Goal: Task Accomplishment & Management: Manage account settings

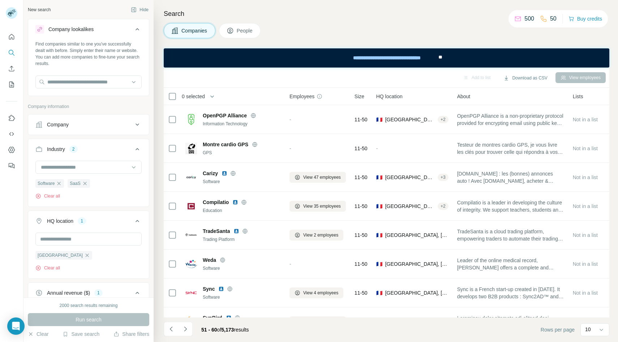
scroll to position [26, 0]
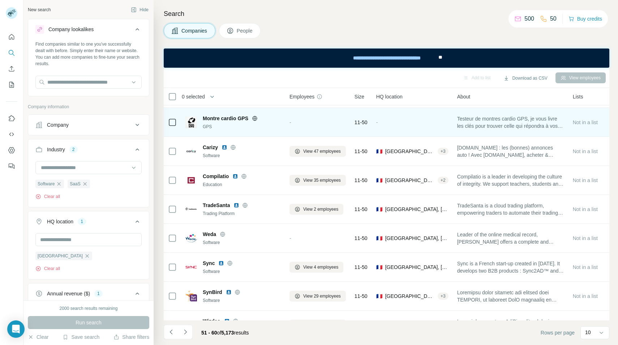
click at [252, 118] on icon at bounding box center [255, 118] width 6 height 6
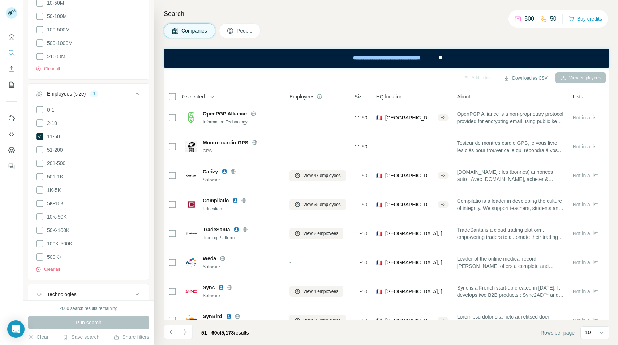
scroll to position [379, 0]
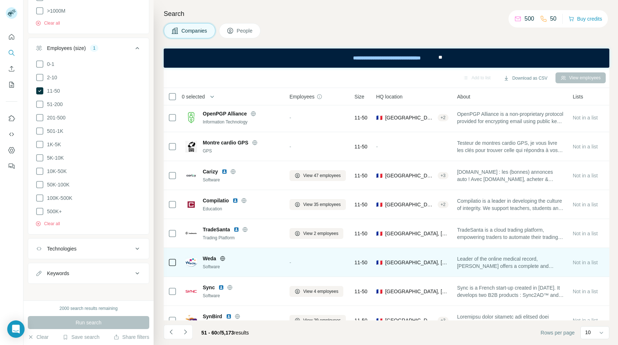
click at [487, 268] on span "Leader of the online medical record, [PERSON_NAME] offers a complete and intuit…" at bounding box center [510, 262] width 107 height 14
click at [221, 259] on icon at bounding box center [223, 258] width 6 height 6
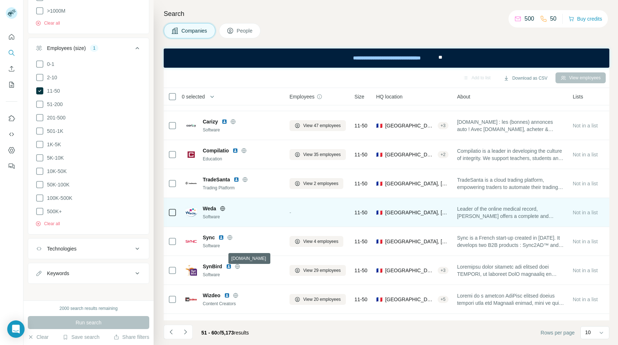
scroll to position [52, 0]
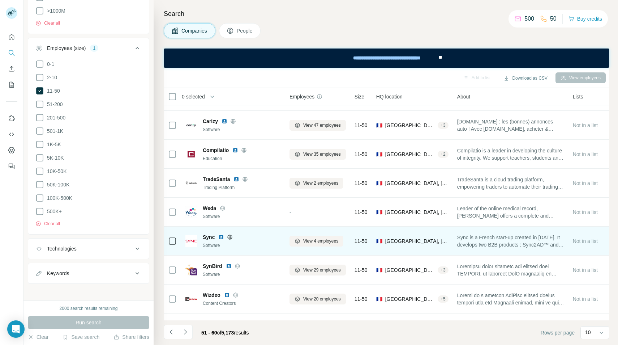
click at [229, 237] on icon at bounding box center [230, 237] width 6 height 6
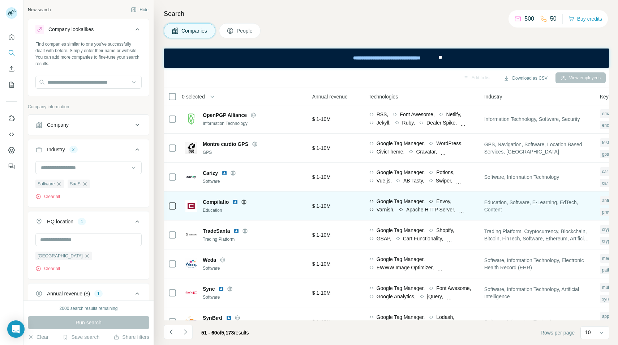
scroll to position [1, 311]
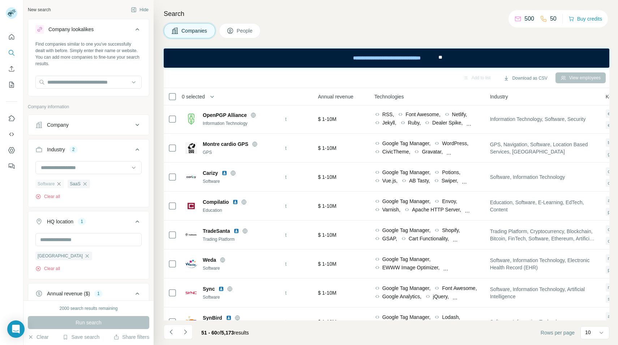
click at [60, 183] on icon "button" at bounding box center [58, 183] width 3 height 3
click at [52, 183] on icon "button" at bounding box center [53, 184] width 6 height 6
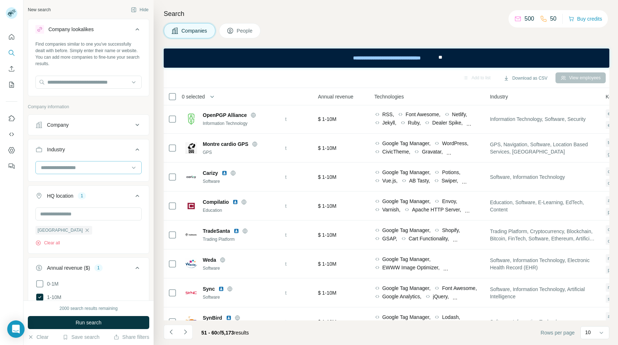
click at [56, 169] on input at bounding box center [84, 167] width 89 height 8
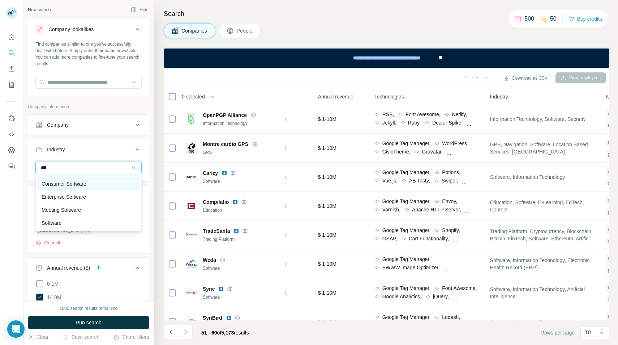
type input "***"
click at [79, 188] on div "Consumer Software" at bounding box center [88, 183] width 103 height 13
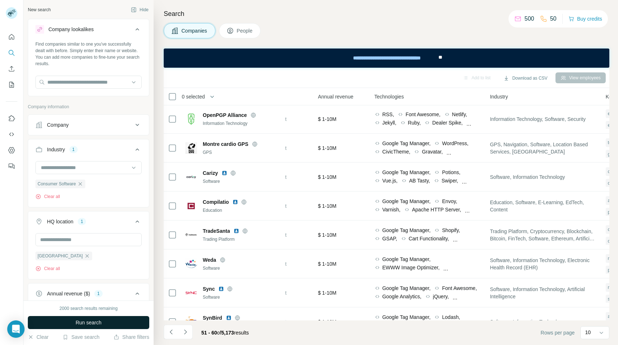
click at [59, 316] on button "Run search" at bounding box center [88, 322] width 121 height 13
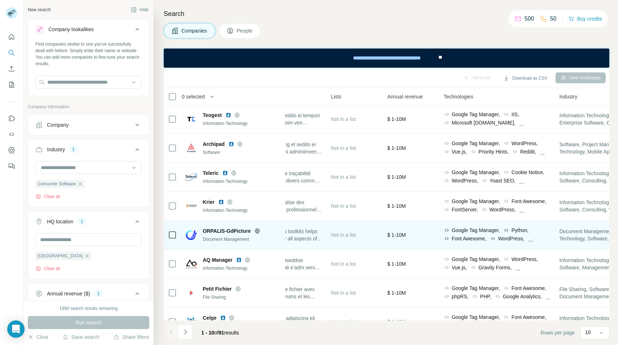
click at [257, 232] on icon at bounding box center [258, 231] width 6 height 6
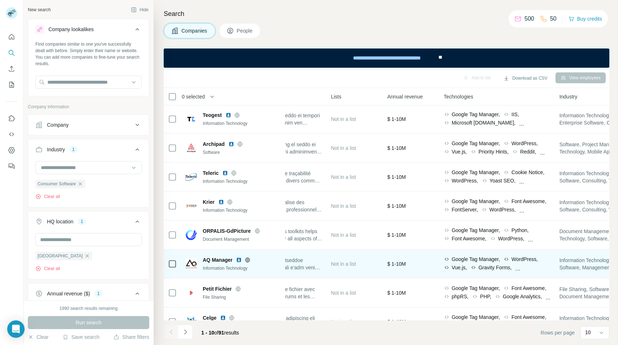
click at [248, 262] on icon at bounding box center [248, 260] width 6 height 6
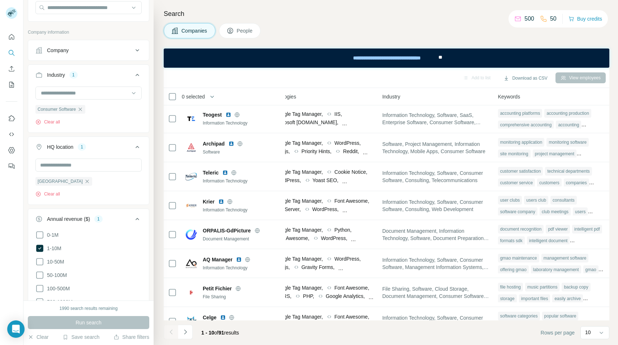
scroll to position [81, 0]
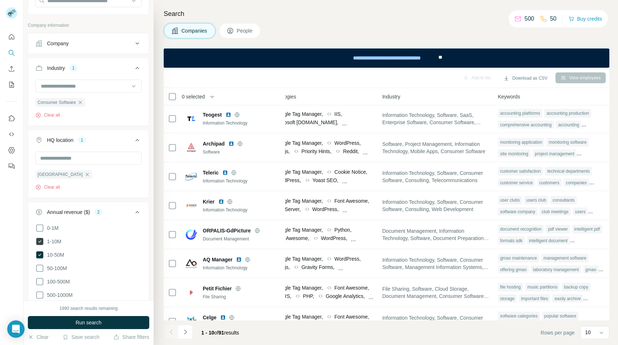
click at [52, 243] on span "1-10M" at bounding box center [52, 241] width 17 height 7
click at [52, 321] on button "Run search" at bounding box center [88, 322] width 121 height 13
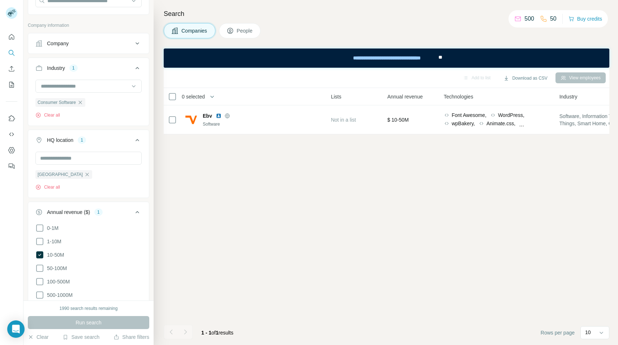
scroll to position [0, 242]
click at [54, 249] on ul "0-1M 1-10M 10-50M 50-100M 100-500M 500-1000M >1000M" at bounding box center [88, 267] width 106 height 89
click at [54, 253] on span "10-50M" at bounding box center [54, 254] width 20 height 7
click at [54, 242] on span "1-10M" at bounding box center [52, 241] width 17 height 7
click at [53, 332] on div "1989 search results remaining Run search Clear Save search Share filters" at bounding box center [89, 322] width 130 height 44
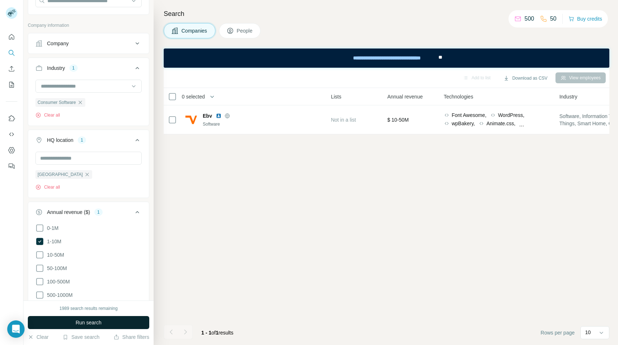
click at [53, 320] on button "Run search" at bounding box center [88, 322] width 121 height 13
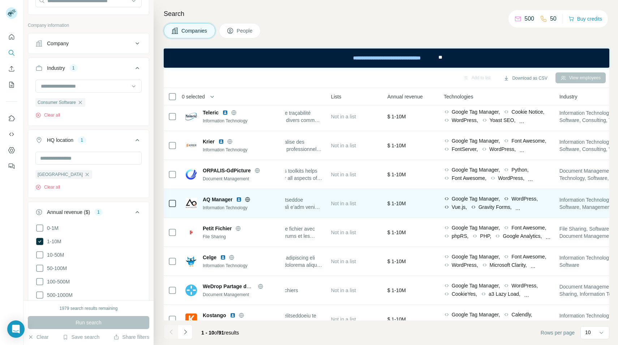
scroll to position [74, 242]
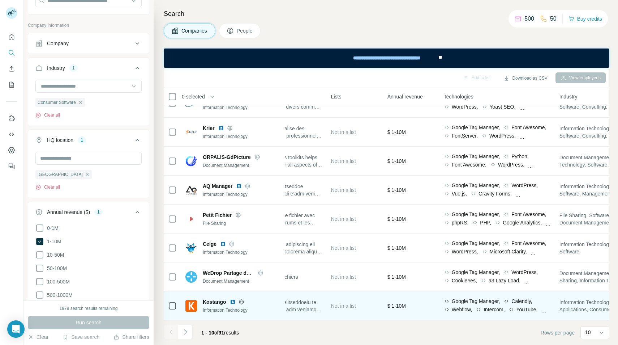
click at [239, 302] on icon at bounding box center [242, 302] width 6 height 6
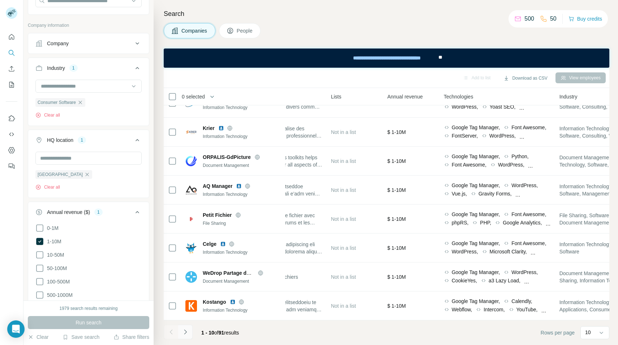
click at [192, 330] on button "Navigate to next page" at bounding box center [185, 331] width 14 height 14
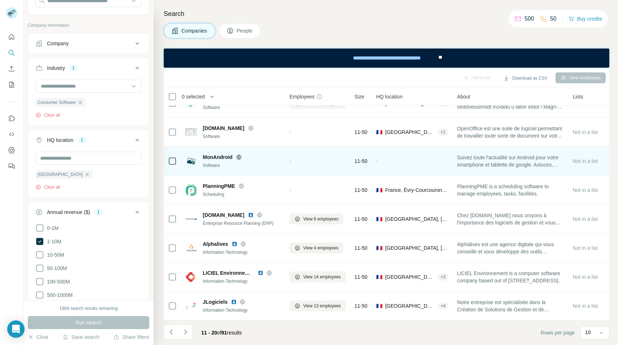
click at [238, 155] on icon at bounding box center [239, 156] width 5 height 5
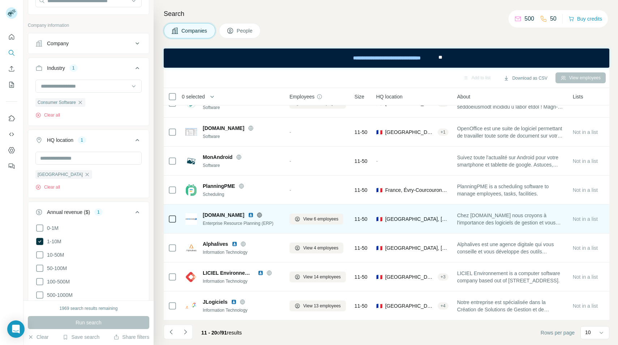
click at [260, 214] on icon at bounding box center [259, 214] width 5 height 0
click at [250, 216] on img at bounding box center [251, 215] width 6 height 6
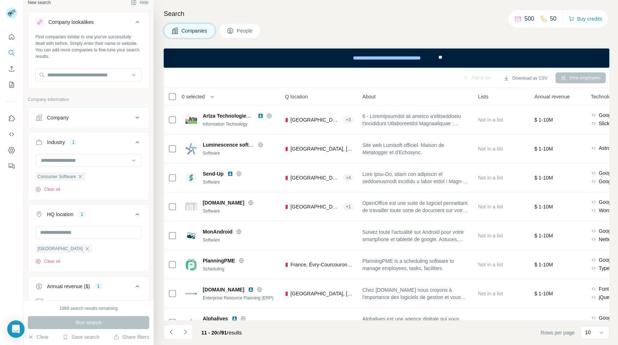
scroll to position [11, 0]
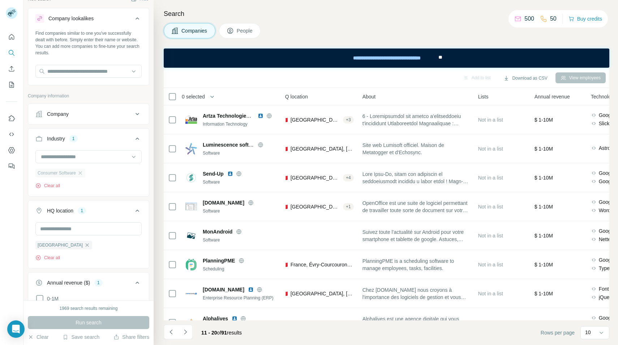
click at [84, 173] on div "Consumer Software" at bounding box center [60, 173] width 50 height 9
click at [86, 154] on input at bounding box center [84, 157] width 89 height 8
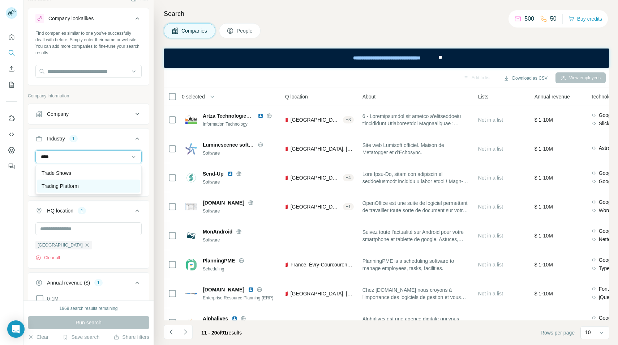
type input "****"
click at [73, 189] on p "Trading Platform" at bounding box center [60, 185] width 37 height 7
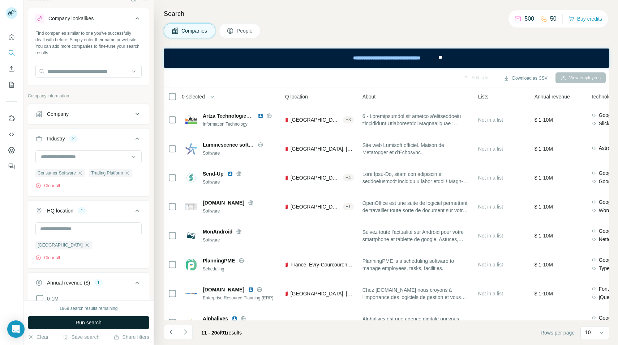
click at [83, 324] on span "Run search" at bounding box center [89, 322] width 26 height 7
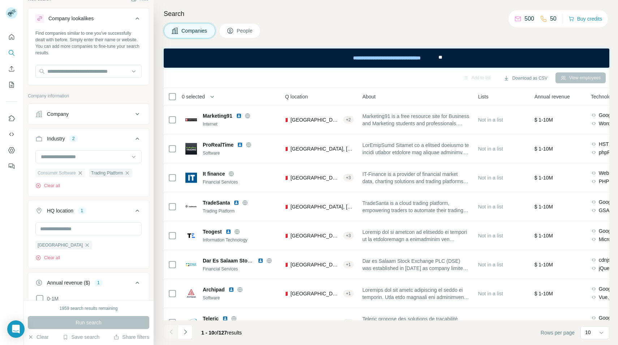
click at [81, 173] on icon "button" at bounding box center [80, 172] width 3 height 3
click at [90, 317] on button "Run search" at bounding box center [88, 322] width 121 height 13
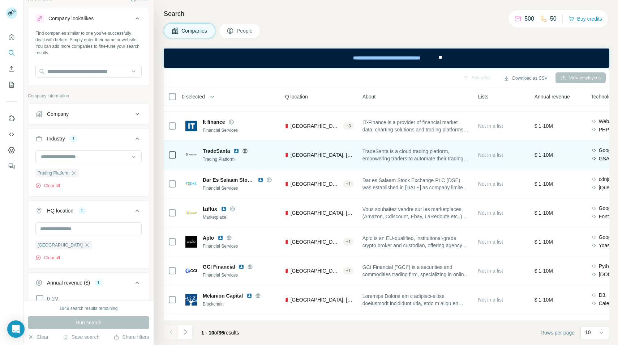
scroll to position [74, 95]
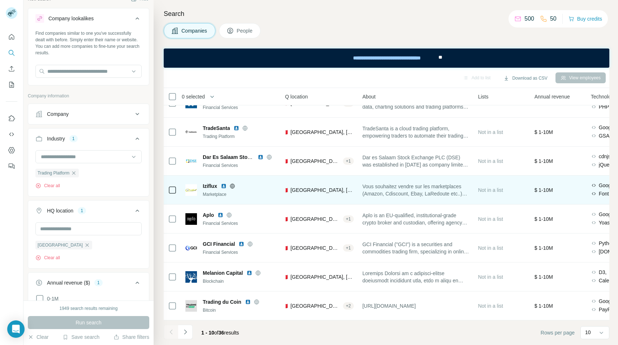
click at [222, 185] on img at bounding box center [224, 186] width 6 height 6
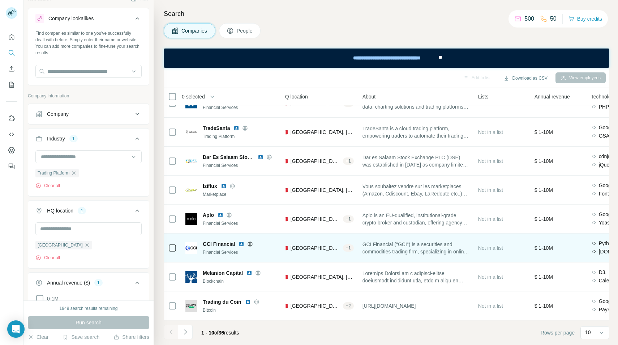
click at [250, 244] on icon at bounding box center [250, 244] width 6 height 6
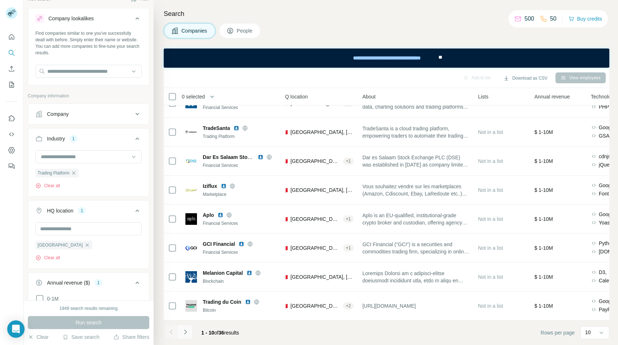
click at [185, 330] on icon "Navigate to next page" at bounding box center [185, 331] width 3 height 5
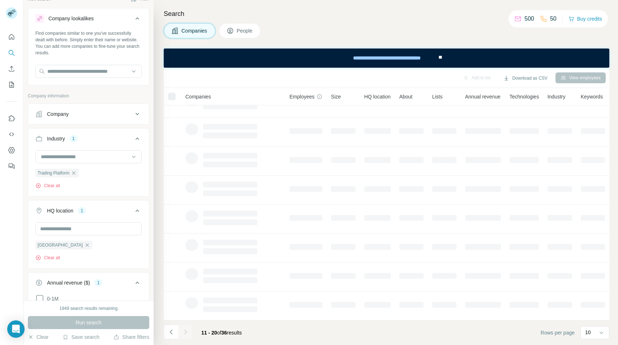
scroll to position [74, 0]
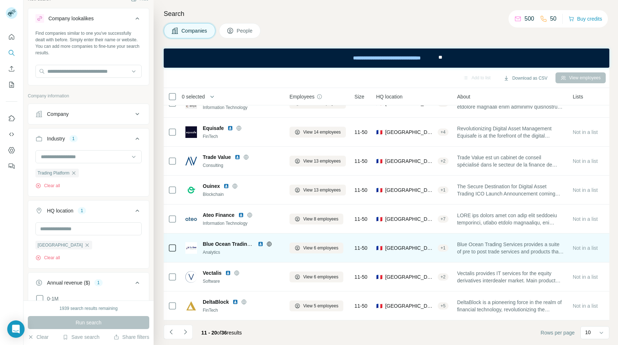
click at [270, 246] on icon at bounding box center [269, 244] width 6 height 6
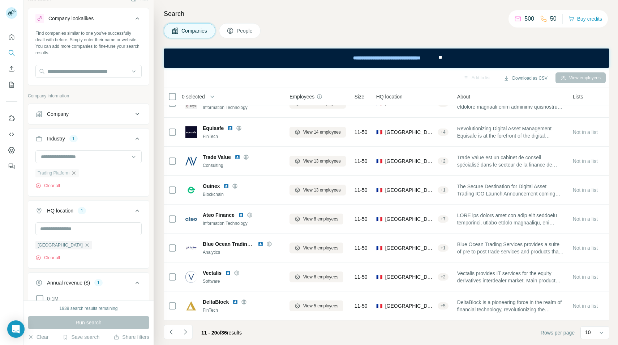
click at [73, 173] on icon "button" at bounding box center [73, 172] width 3 height 3
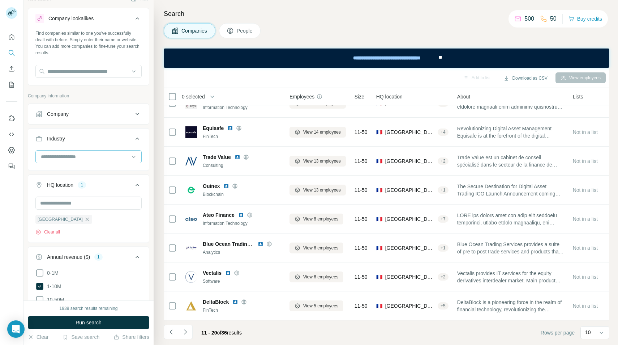
click at [78, 159] on input at bounding box center [84, 157] width 89 height 8
type input "****"
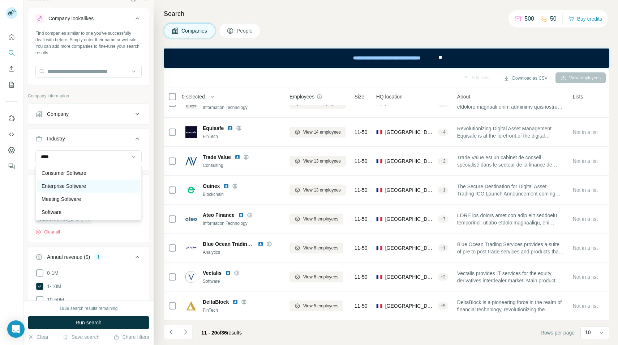
click at [79, 187] on p "Enterprise Software" at bounding box center [64, 185] width 44 height 7
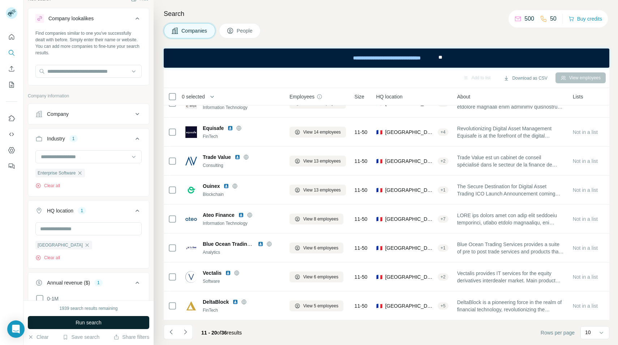
click at [87, 320] on span "Run search" at bounding box center [89, 322] width 26 height 7
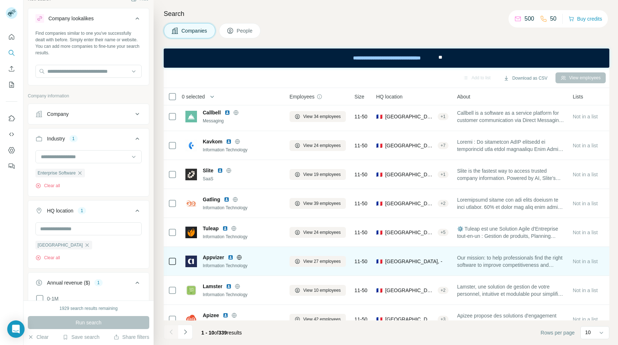
scroll to position [74, 0]
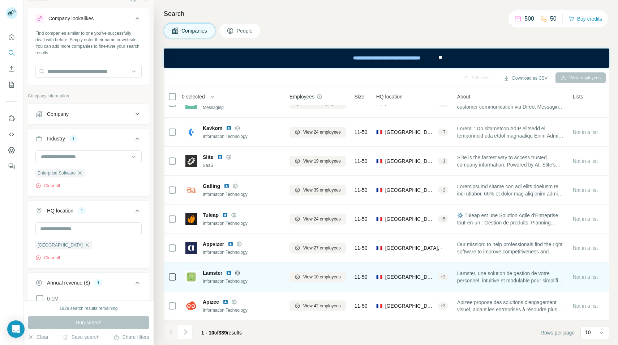
click at [238, 272] on icon at bounding box center [238, 273] width 6 height 6
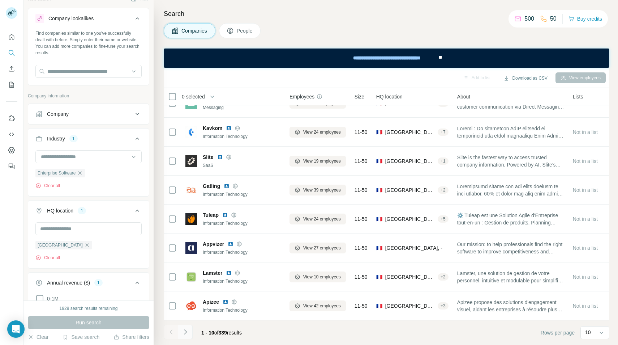
click at [189, 333] on button "Navigate to next page" at bounding box center [185, 331] width 14 height 14
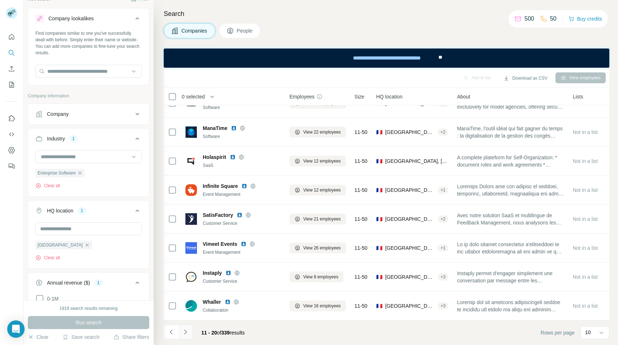
click at [189, 333] on button "Navigate to next page" at bounding box center [185, 331] width 14 height 14
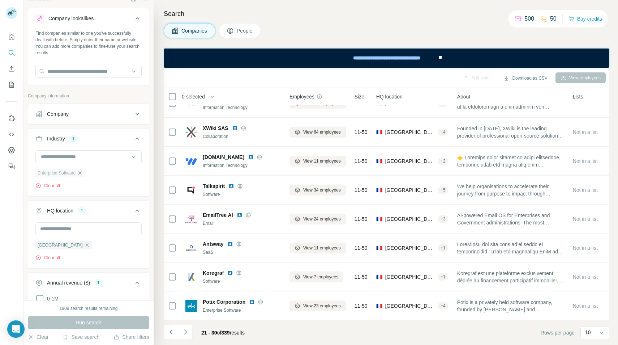
click at [80, 173] on icon "button" at bounding box center [80, 173] width 6 height 6
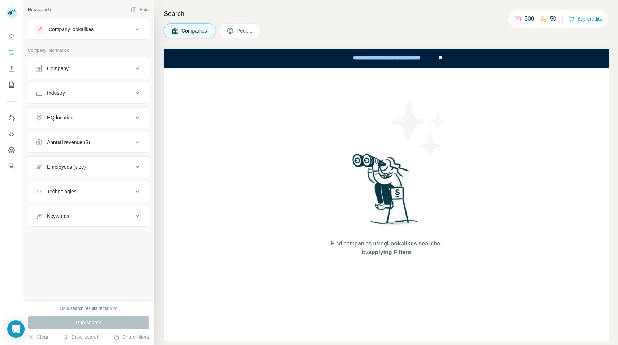
click at [60, 71] on div "Company" at bounding box center [58, 68] width 22 height 7
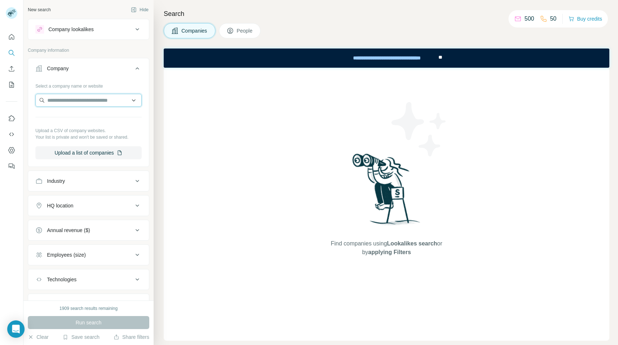
click at [67, 105] on input "text" at bounding box center [88, 100] width 106 height 13
type input "**********"
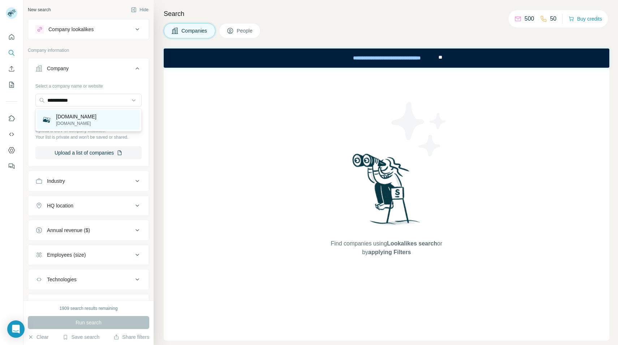
click at [91, 116] on p "meschantiers.io" at bounding box center [76, 116] width 40 height 7
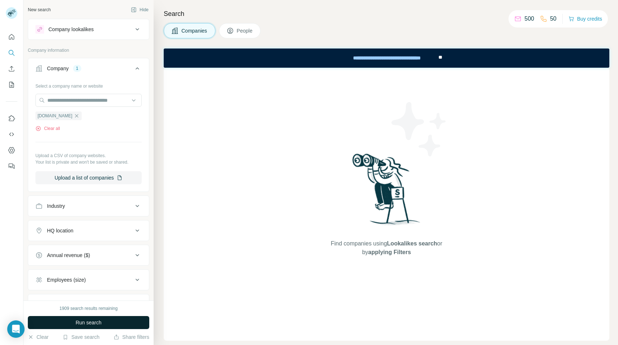
click at [100, 321] on span "Run search" at bounding box center [89, 322] width 26 height 7
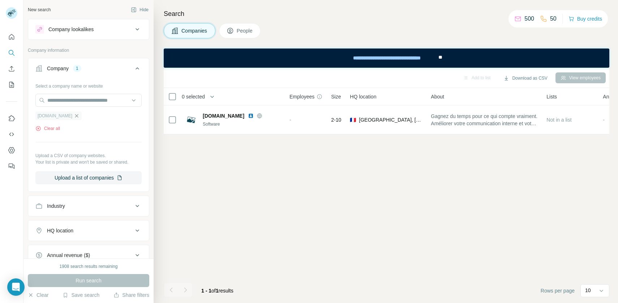
click at [74, 118] on icon "button" at bounding box center [77, 116] width 6 height 6
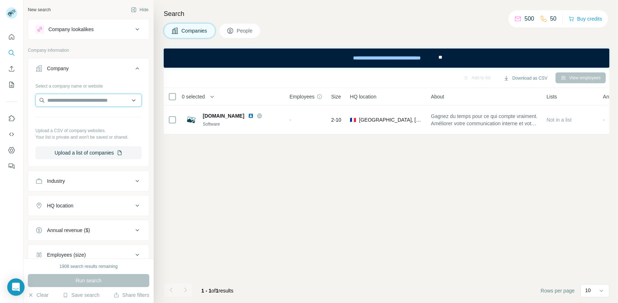
click at [77, 100] on input "text" at bounding box center [88, 100] width 106 height 13
type input "********"
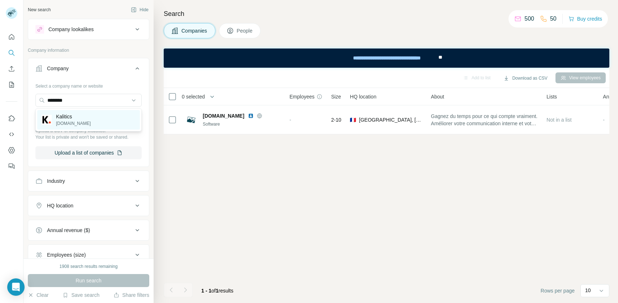
click at [72, 119] on p "Kalitics" at bounding box center [73, 116] width 35 height 7
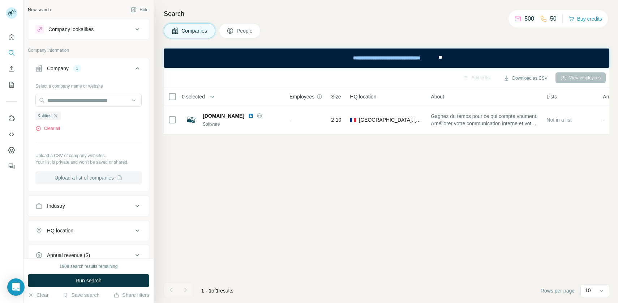
click at [92, 178] on button "Upload a list of companies" at bounding box center [88, 177] width 106 height 13
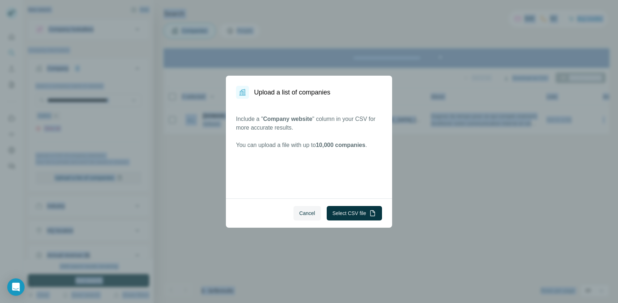
click at [93, 178] on div "Upload a list of companies Include a " Company website " column in your CSV for…" at bounding box center [309, 151] width 618 height 303
click at [295, 211] on button "Cancel" at bounding box center [307, 213] width 27 height 14
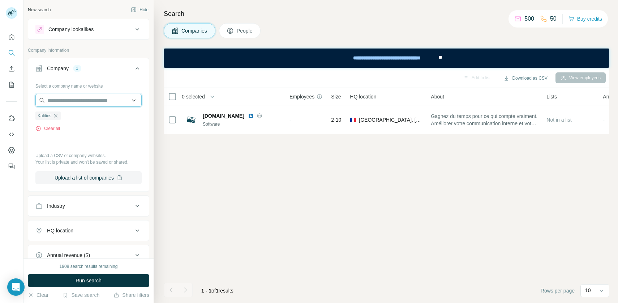
click at [69, 106] on input "text" at bounding box center [88, 100] width 106 height 13
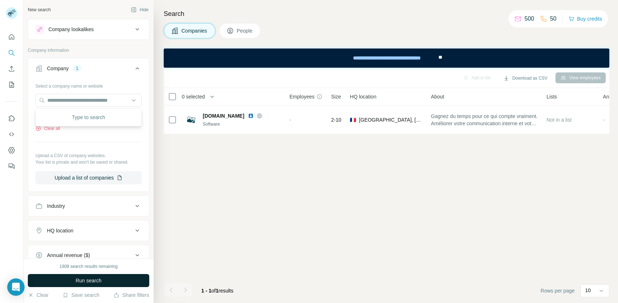
click at [48, 280] on button "Run search" at bounding box center [88, 280] width 121 height 13
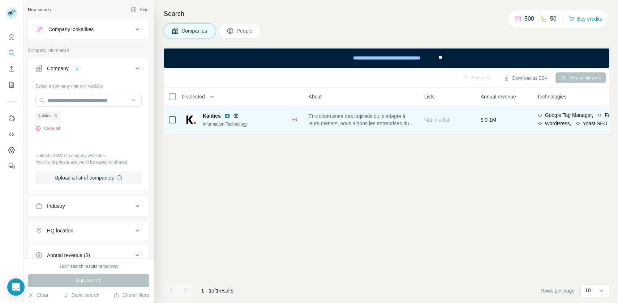
scroll to position [0, 154]
click at [370, 122] on span "En construisant des logiciels qui s’adapte à leurs métiers, nous aidons les ent…" at bounding box center [356, 119] width 107 height 14
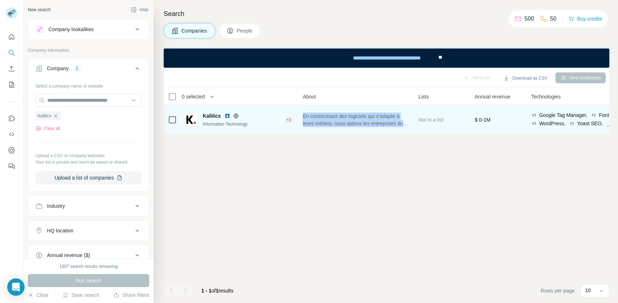
click at [370, 122] on span "En construisant des logiciels qui s’adapte à leurs métiers, nous aidons les ent…" at bounding box center [356, 119] width 107 height 14
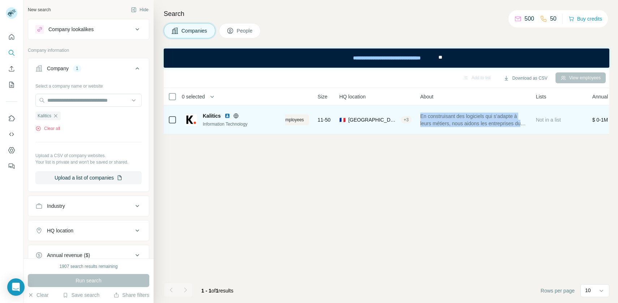
scroll to position [0, 0]
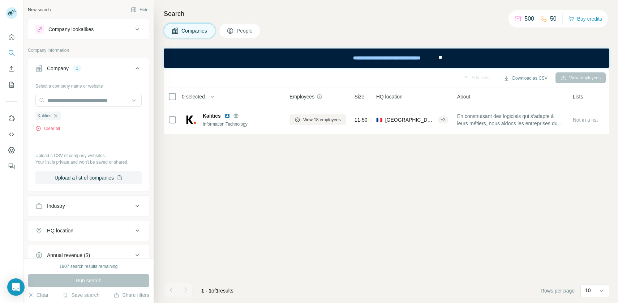
click at [285, 172] on div "Add to list Download as CSV View employees 0 selected Companies Employees Size …" at bounding box center [387, 185] width 446 height 235
click at [57, 112] on div "Kalitics" at bounding box center [47, 115] width 25 height 9
click at [57, 118] on icon "button" at bounding box center [56, 116] width 6 height 6
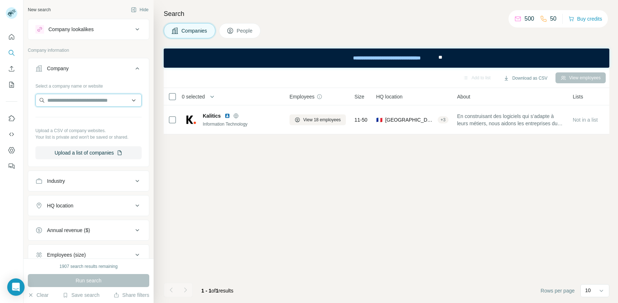
click at [57, 102] on input "text" at bounding box center [88, 100] width 106 height 13
type input "**********"
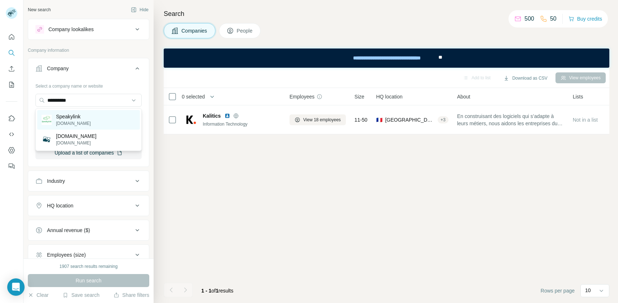
click at [65, 124] on p "speakylink.com" at bounding box center [73, 123] width 35 height 7
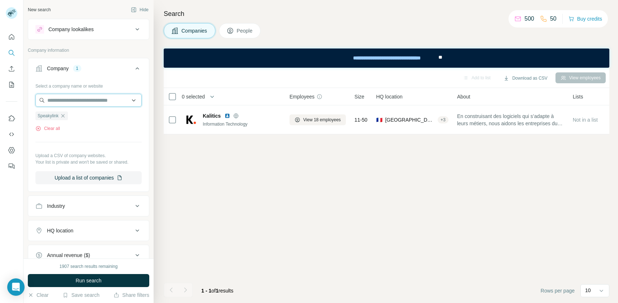
click at [86, 105] on input "text" at bounding box center [88, 100] width 106 height 13
type input "********"
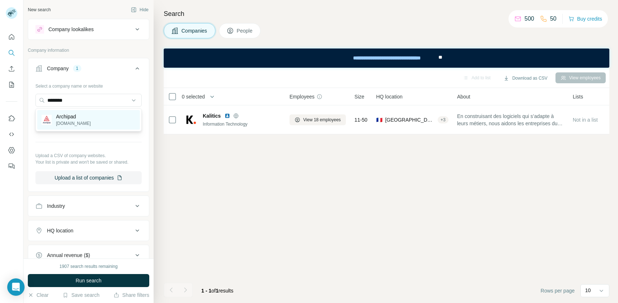
click at [85, 121] on div "Archipad archipad.com" at bounding box center [88, 120] width 103 height 20
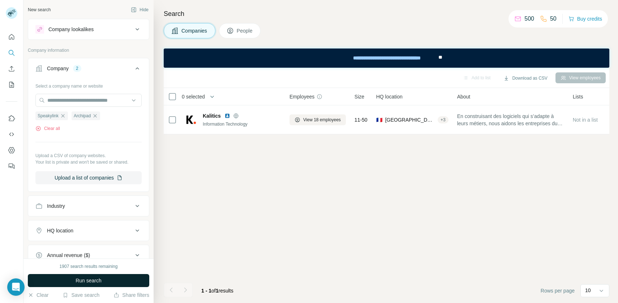
click at [93, 278] on span "Run search" at bounding box center [89, 280] width 26 height 7
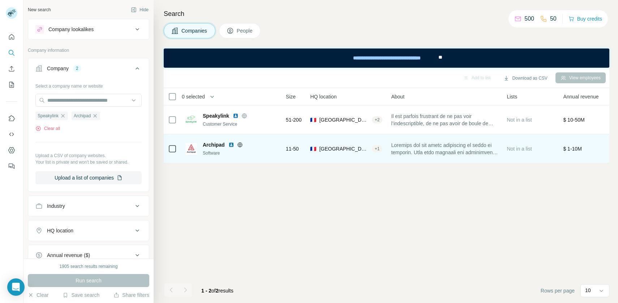
scroll to position [0, 123]
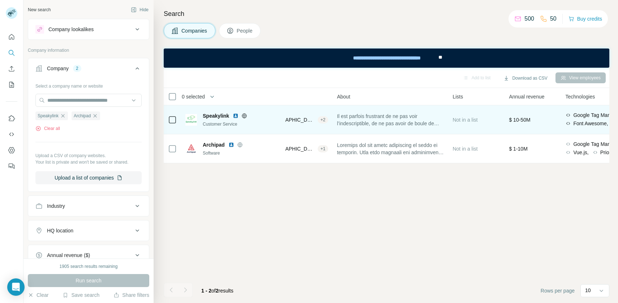
click at [393, 127] on div "Il est parfois frustrant de ne pas voir l’indescriptible, de ne pas avoir de bo…" at bounding box center [390, 120] width 107 height 20
click at [392, 126] on span "Il est parfois frustrant de ne pas voir l’indescriptible, de ne pas avoir de bo…" at bounding box center [390, 119] width 107 height 14
click at [392, 125] on span "Il est parfois frustrant de ne pas voir l’indescriptible, de ne pas avoir de bo…" at bounding box center [390, 119] width 107 height 14
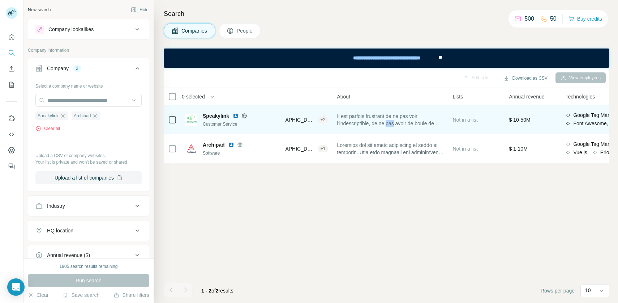
click at [236, 114] on img at bounding box center [236, 116] width 6 height 6
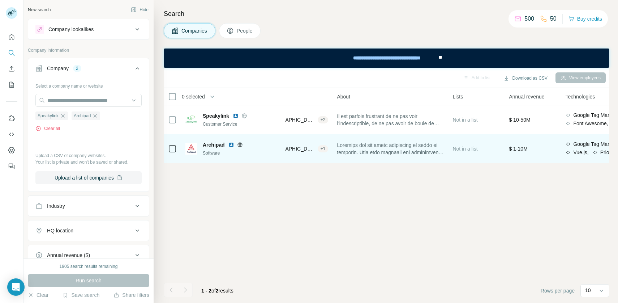
click at [288, 152] on span "[GEOGRAPHIC_DATA], [GEOGRAPHIC_DATA], [GEOGRAPHIC_DATA]" at bounding box center [290, 148] width 50 height 7
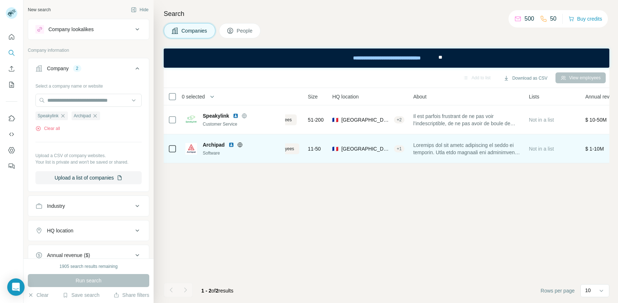
scroll to position [0, 0]
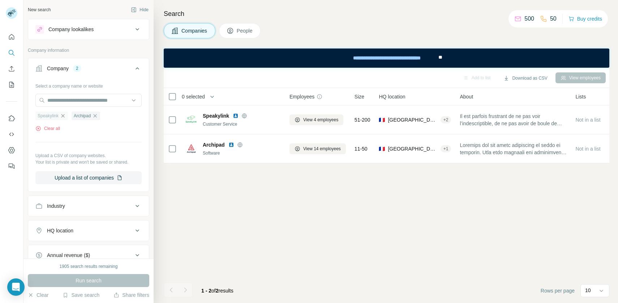
click at [64, 117] on icon "button" at bounding box center [63, 116] width 6 height 6
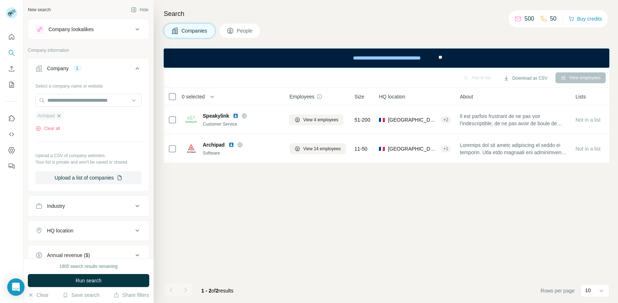
click at [59, 117] on icon "button" at bounding box center [59, 116] width 6 height 6
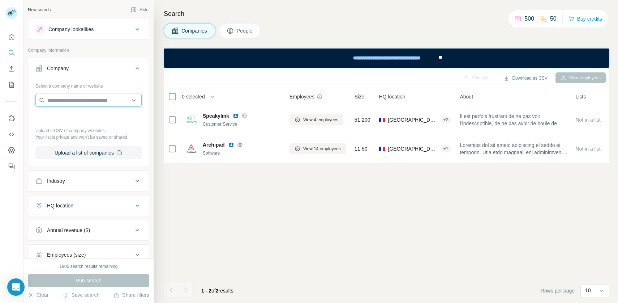
click at [60, 100] on input "text" at bounding box center [88, 100] width 106 height 13
type input "******"
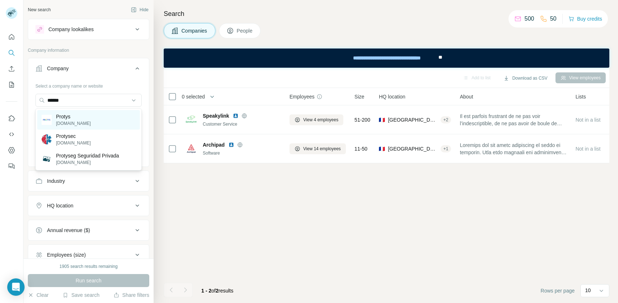
click at [60, 122] on p "protys.fr" at bounding box center [73, 123] width 35 height 7
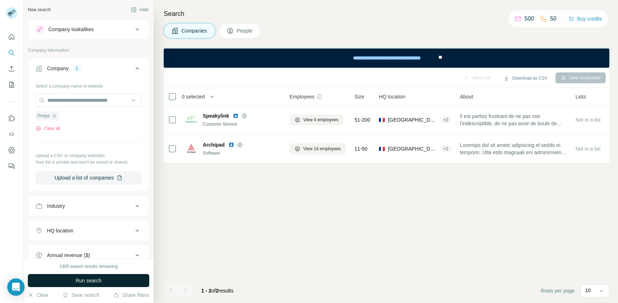
click at [88, 284] on button "Run search" at bounding box center [88, 280] width 121 height 13
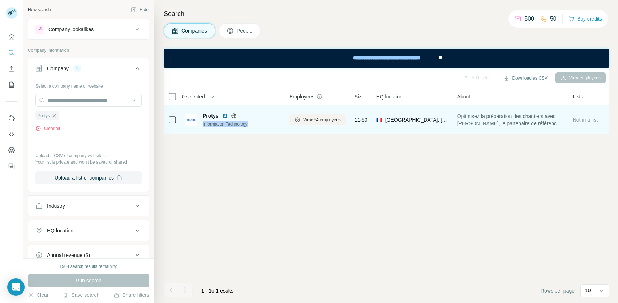
drag, startPoint x: 249, startPoint y: 123, endPoint x: 202, endPoint y: 125, distance: 47.4
click at [202, 125] on div "Protys Information Technology" at bounding box center [232, 119] width 95 height 15
click at [487, 126] on span "Optimisez la préparation des chantiers avec PROTYS, le partenaire de référence …" at bounding box center [510, 119] width 107 height 14
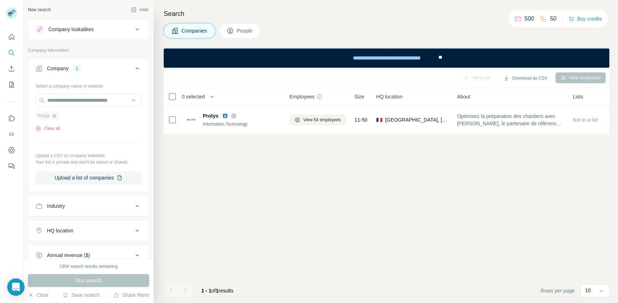
click at [55, 114] on icon "button" at bounding box center [54, 116] width 6 height 6
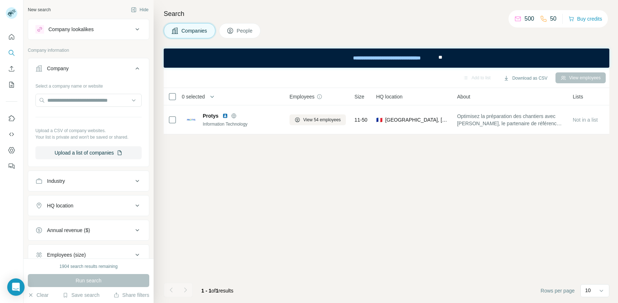
click at [105, 32] on div "Company lookalikes" at bounding box center [84, 29] width 98 height 9
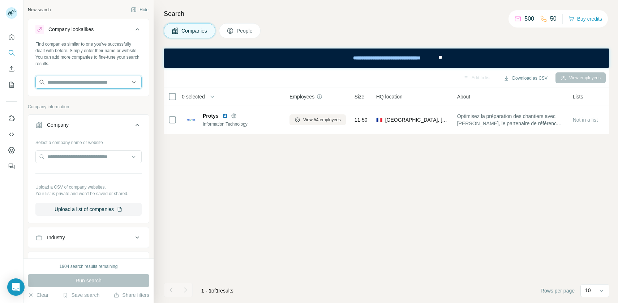
click at [84, 84] on input "text" at bounding box center [88, 82] width 106 height 13
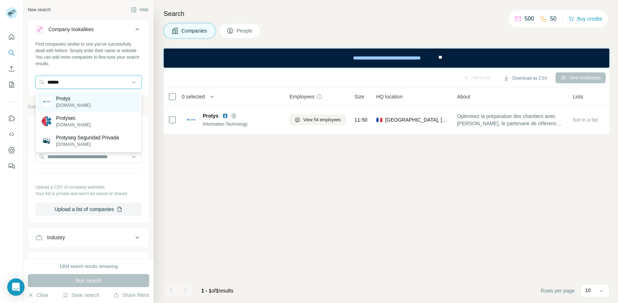
type input "******"
click at [86, 104] on div "Protys protys.fr" at bounding box center [88, 102] width 103 height 20
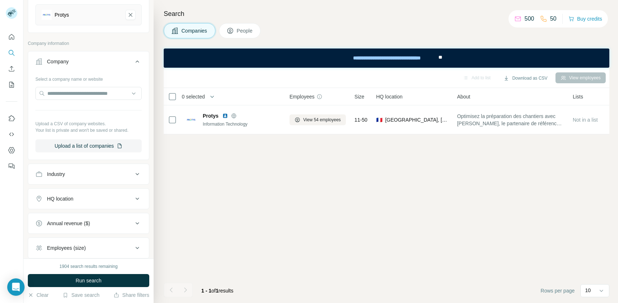
scroll to position [161, 0]
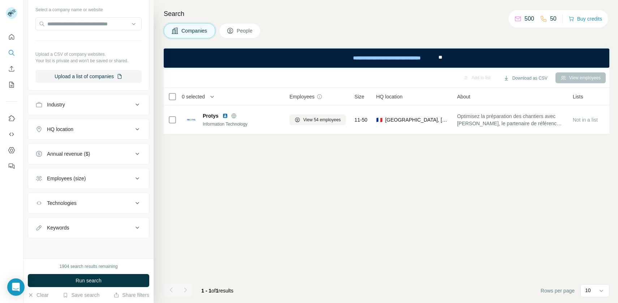
click at [58, 163] on div "Annual revenue ($)" at bounding box center [88, 153] width 121 height 21
click at [58, 162] on div "Annual revenue ($)" at bounding box center [88, 153] width 121 height 21
click at [58, 156] on div "Annual revenue ($)" at bounding box center [68, 153] width 43 height 7
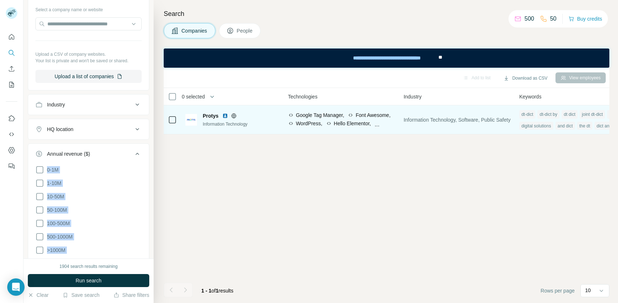
scroll to position [0, 419]
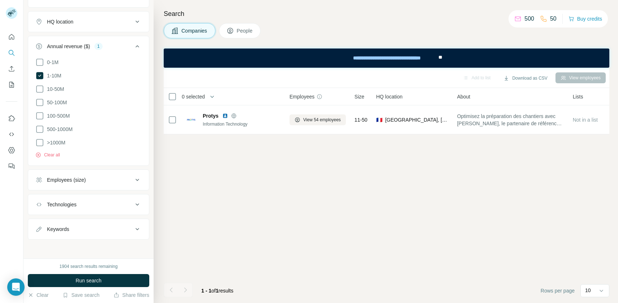
click at [88, 185] on button "Employees (size)" at bounding box center [88, 179] width 121 height 17
click at [48, 227] on ul "0-1 2-10 11-50 51-200 201-500 501-1K 1K-5K 5K-10K 10K-50K 50K-100K 100K-500K 50…" at bounding box center [88, 269] width 106 height 156
click at [56, 273] on div "1904 search results remaining Run search Clear Save search Share filters" at bounding box center [89, 280] width 130 height 44
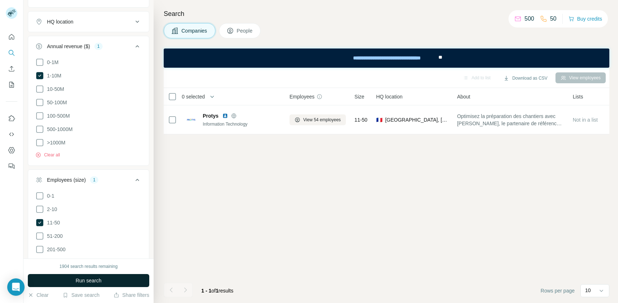
click at [57, 280] on button "Run search" at bounding box center [88, 280] width 121 height 13
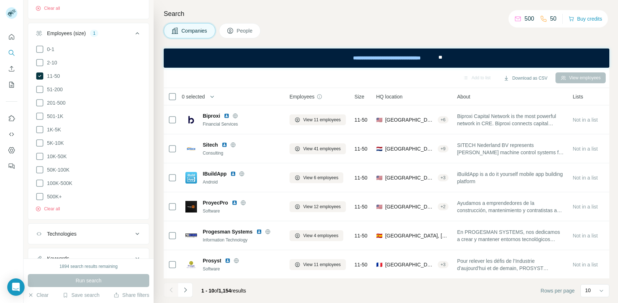
scroll to position [442, 0]
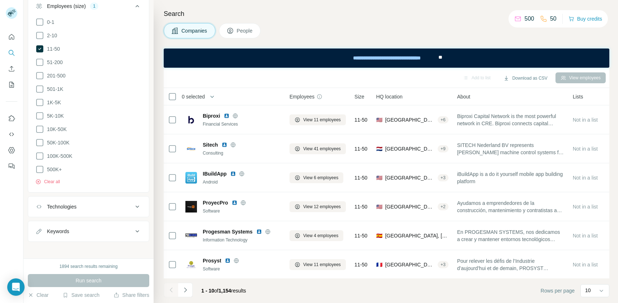
click at [78, 204] on div "Technologies" at bounding box center [84, 206] width 98 height 7
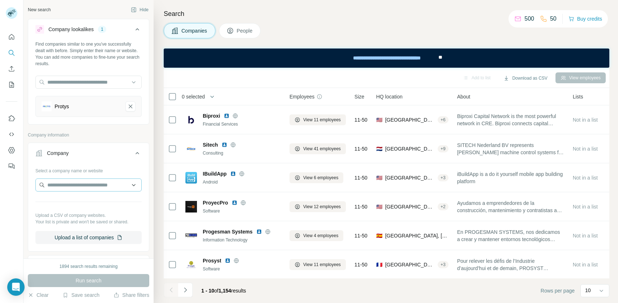
scroll to position [115, 0]
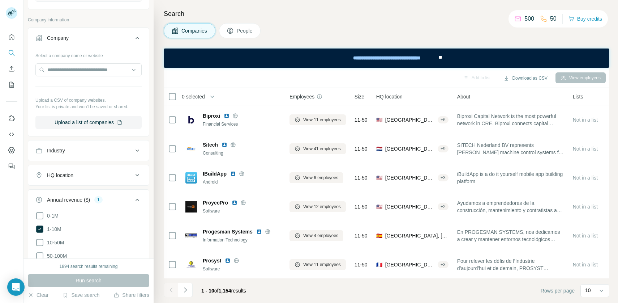
click at [83, 182] on button "HQ location" at bounding box center [88, 174] width 121 height 17
click at [82, 153] on div "Industry" at bounding box center [84, 150] width 98 height 7
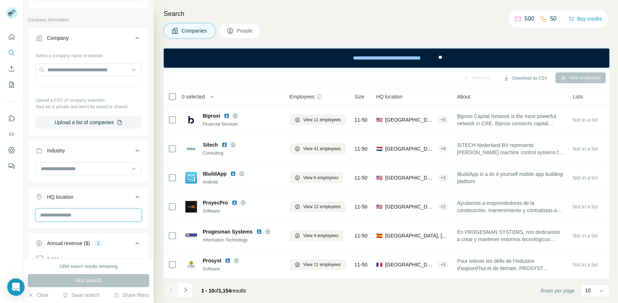
click at [74, 221] on input "text" at bounding box center [88, 214] width 106 height 13
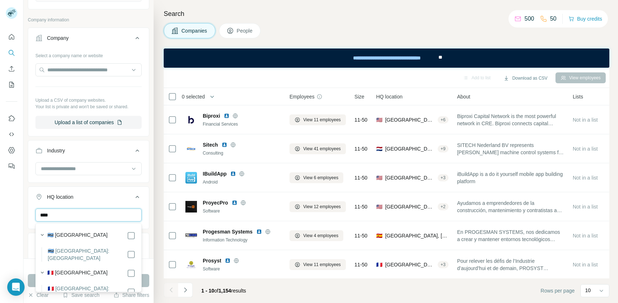
type input "****"
click at [126, 269] on div "🇫🇷 [GEOGRAPHIC_DATA]" at bounding box center [91, 273] width 88 height 9
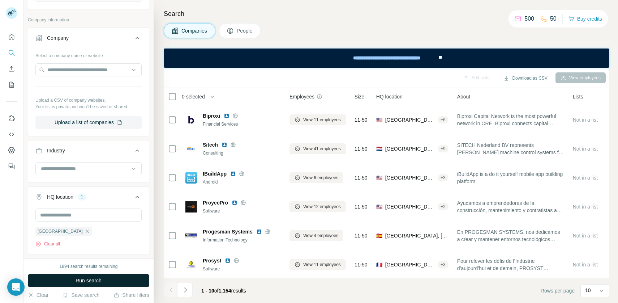
click at [144, 277] on button "Run search" at bounding box center [88, 280] width 121 height 13
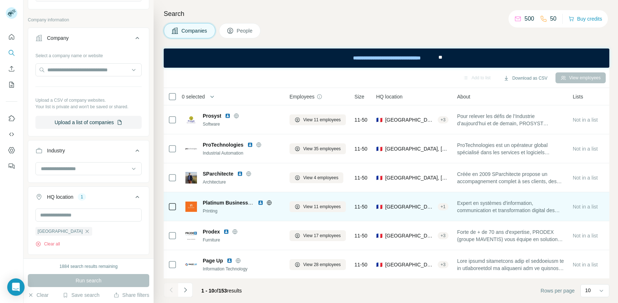
click at [466, 205] on span "Expert en systèmes d'information, communication et transformation digital des e…" at bounding box center [510, 206] width 107 height 14
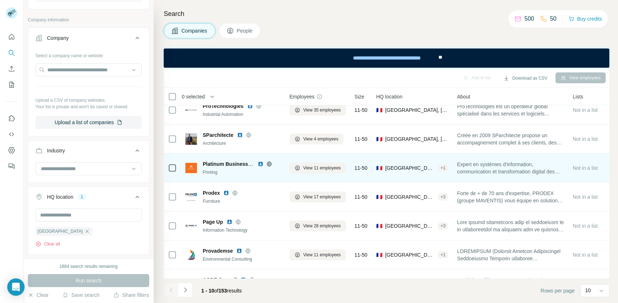
scroll to position [38, 0]
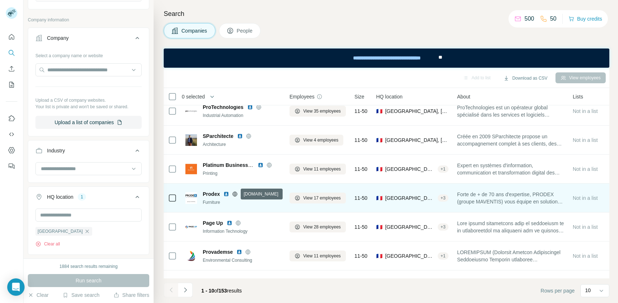
click at [238, 193] on icon at bounding box center [235, 194] width 6 height 6
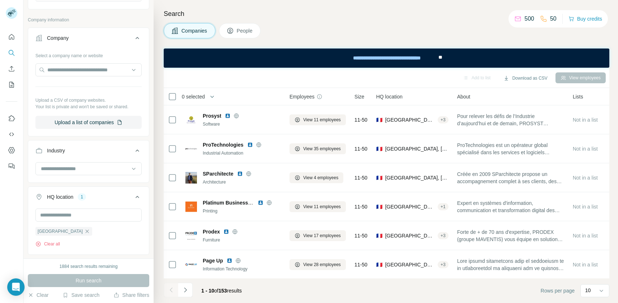
scroll to position [1, 0]
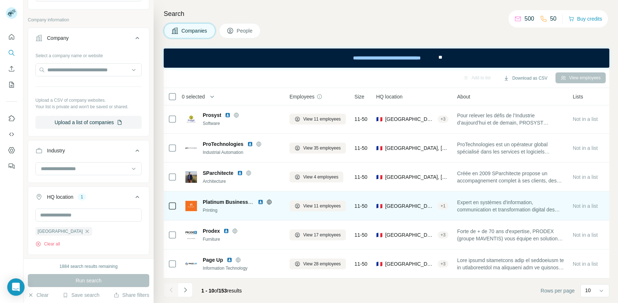
click at [260, 201] on img at bounding box center [261, 202] width 6 height 6
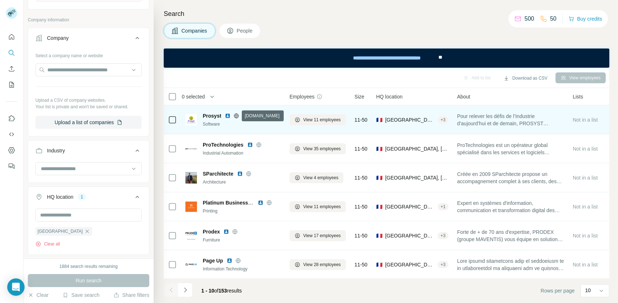
click at [234, 114] on icon at bounding box center [237, 116] width 6 height 6
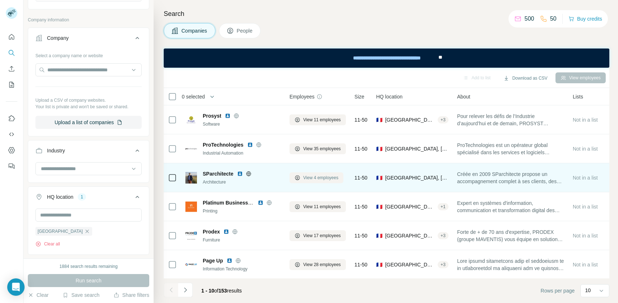
scroll to position [116, 0]
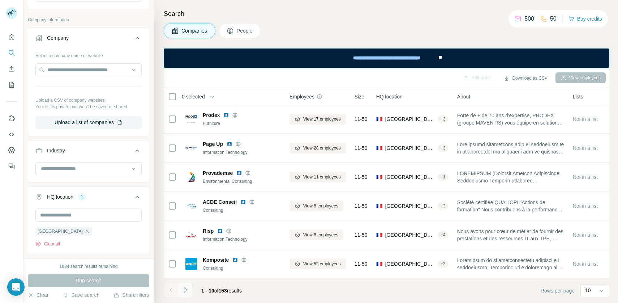
click at [189, 290] on icon "Navigate to next page" at bounding box center [185, 289] width 7 height 7
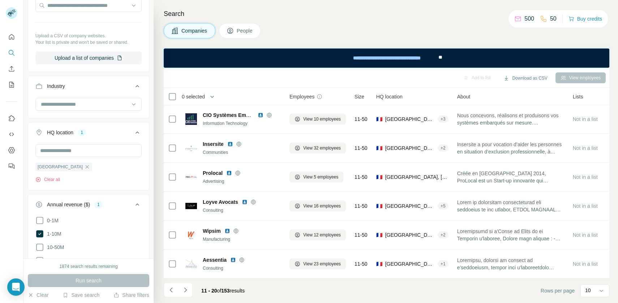
scroll to position [177, 0]
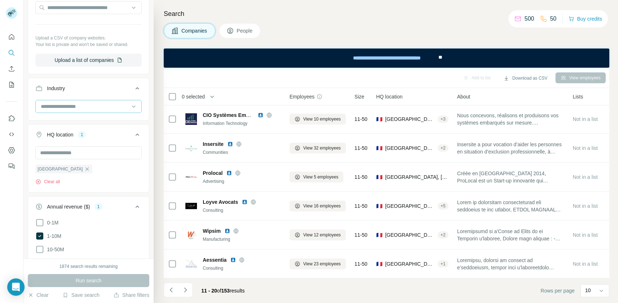
click at [75, 108] on input at bounding box center [84, 106] width 89 height 8
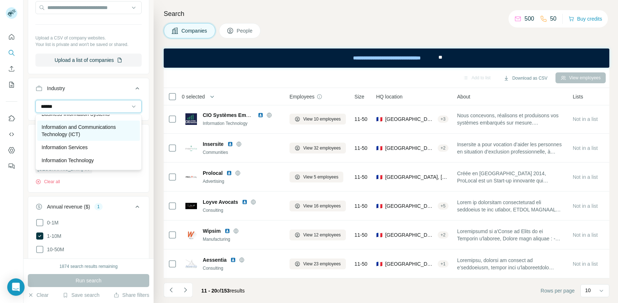
scroll to position [33, 0]
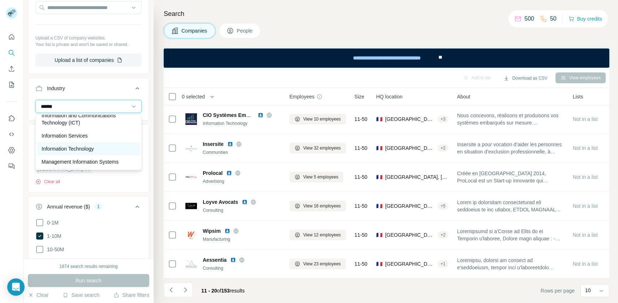
type input "******"
click at [90, 148] on p "Information Technology" at bounding box center [68, 148] width 52 height 7
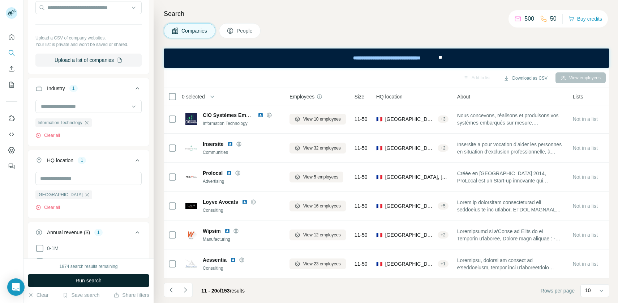
click at [83, 282] on span "Run search" at bounding box center [89, 280] width 26 height 7
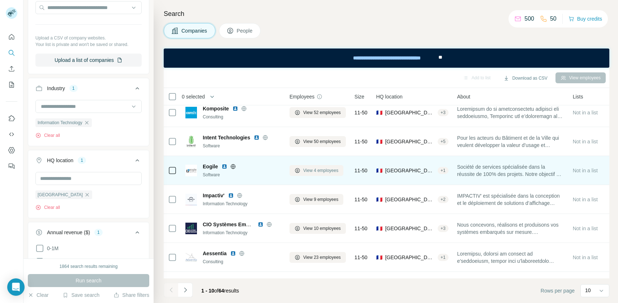
scroll to position [95, 0]
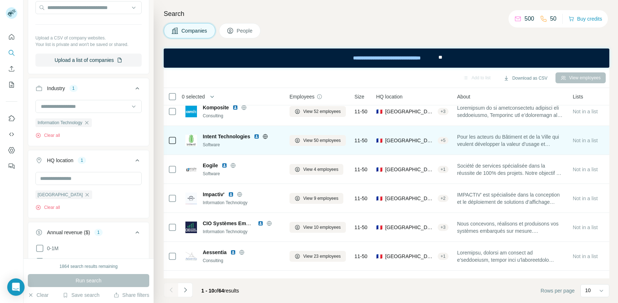
click at [257, 136] on img at bounding box center [257, 136] width 6 height 6
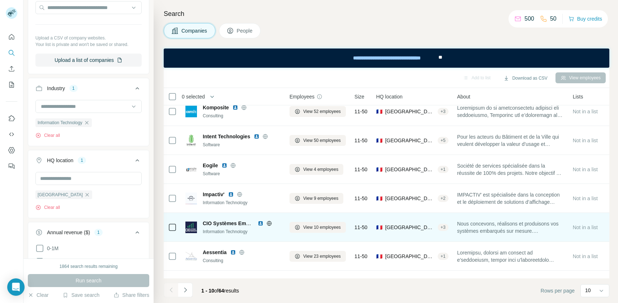
click at [260, 219] on div "CIO Systèmes Embarqués" at bounding box center [242, 222] width 78 height 7
click at [260, 222] on img at bounding box center [261, 223] width 6 height 6
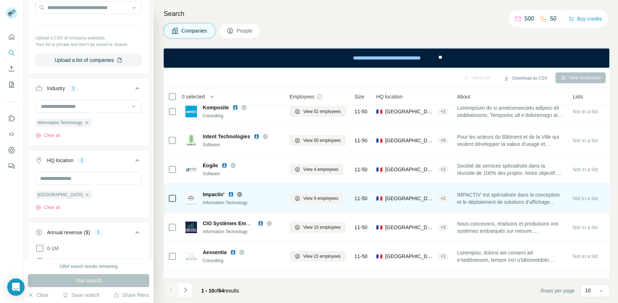
click at [231, 195] on img at bounding box center [231, 194] width 6 height 6
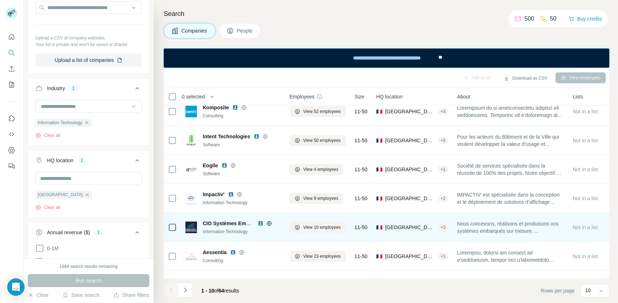
scroll to position [116, 0]
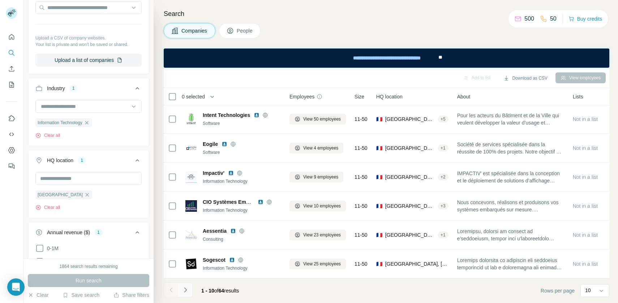
click at [184, 286] on icon "Navigate to next page" at bounding box center [185, 289] width 7 height 7
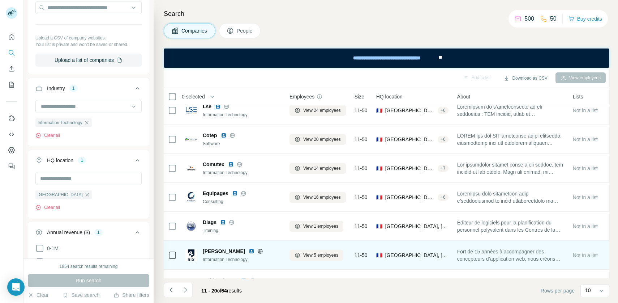
scroll to position [0, 0]
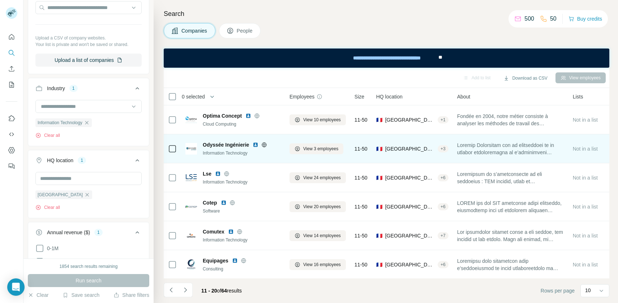
click at [256, 145] on img at bounding box center [256, 145] width 6 height 6
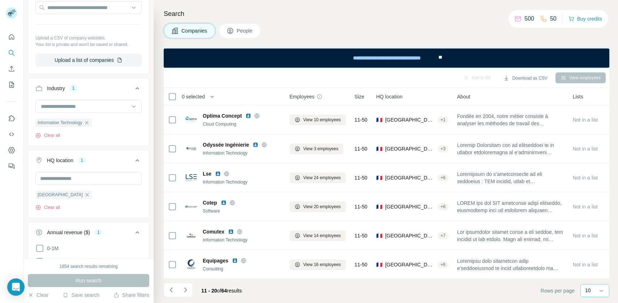
click at [589, 290] on p "10" at bounding box center [588, 289] width 6 height 7
click at [587, 237] on p "60" at bounding box center [590, 234] width 6 height 7
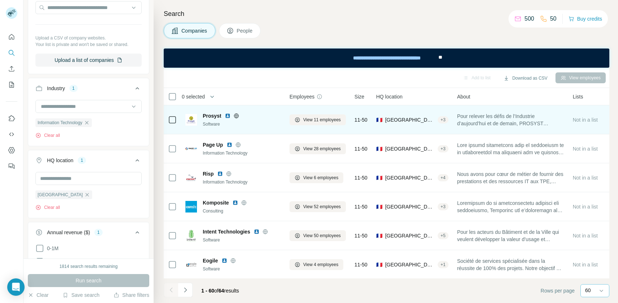
click at [237, 114] on icon at bounding box center [236, 115] width 5 height 5
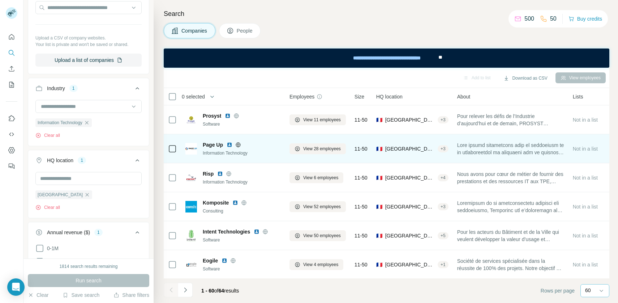
click at [239, 145] on icon at bounding box center [238, 145] width 6 height 6
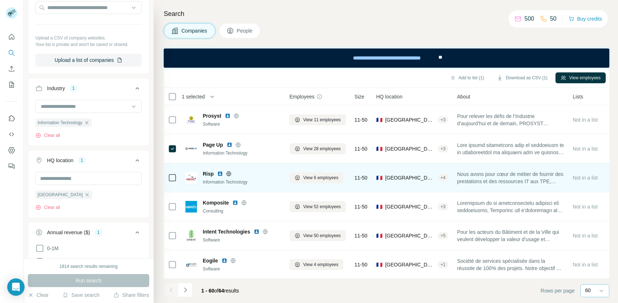
click at [228, 173] on icon at bounding box center [229, 173] width 2 height 5
click at [220, 173] on img at bounding box center [220, 174] width 6 height 6
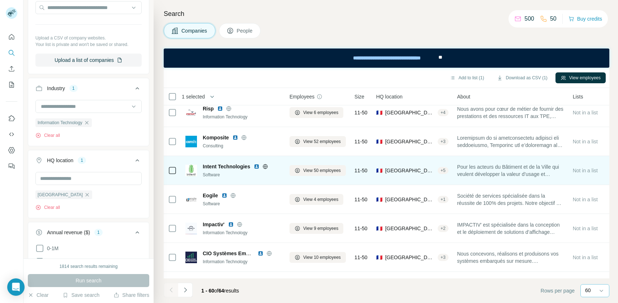
scroll to position [71, 0]
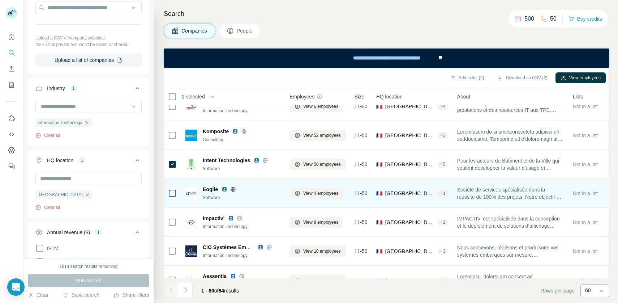
click at [221, 188] on div "Eogile" at bounding box center [242, 188] width 78 height 7
click at [222, 188] on img at bounding box center [225, 189] width 6 height 6
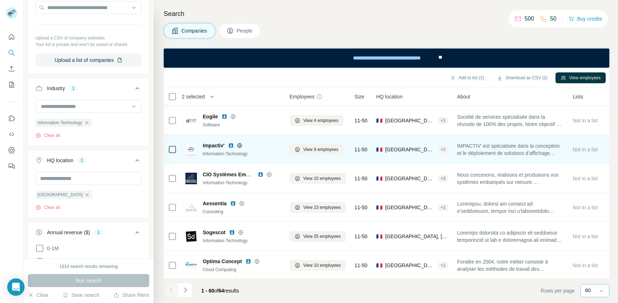
scroll to position [168, 0]
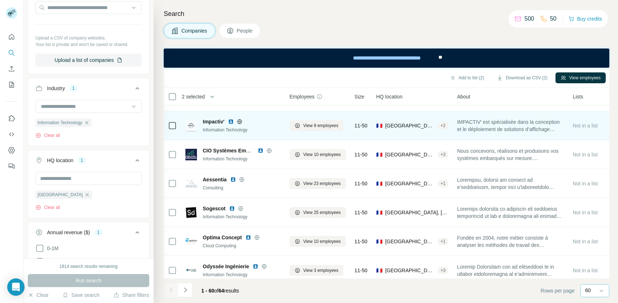
click at [231, 123] on img at bounding box center [231, 122] width 6 height 6
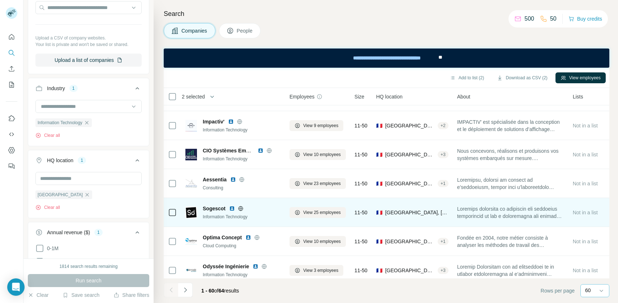
click at [233, 209] on img at bounding box center [232, 208] width 6 height 6
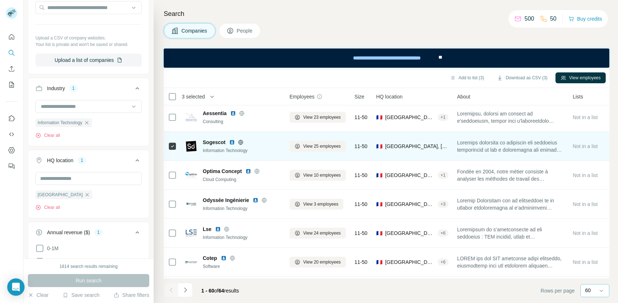
scroll to position [259, 0]
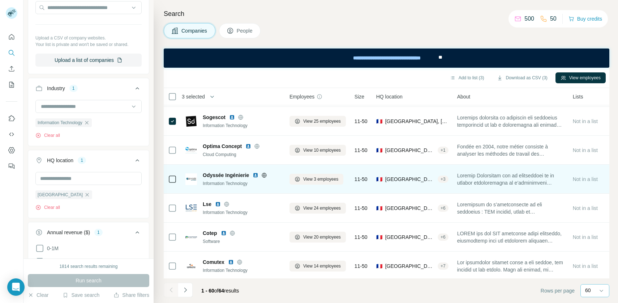
click at [256, 173] on img at bounding box center [256, 175] width 6 height 6
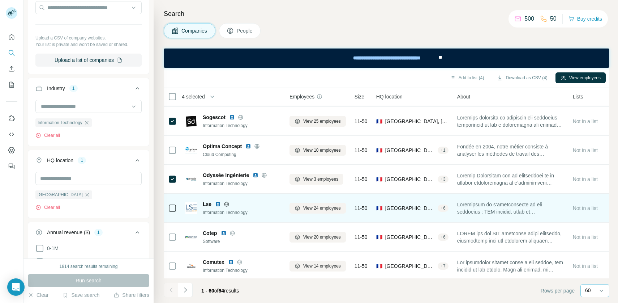
click at [217, 202] on img at bounding box center [218, 204] width 6 height 6
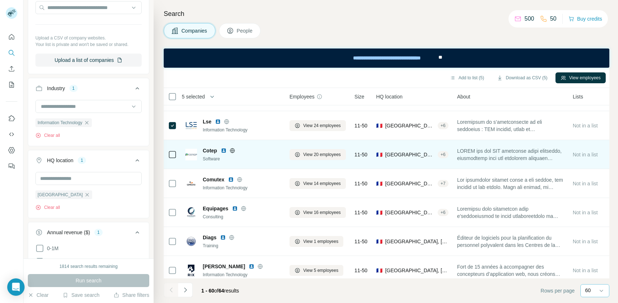
scroll to position [341, 0]
click at [222, 150] on img at bounding box center [224, 151] width 6 height 6
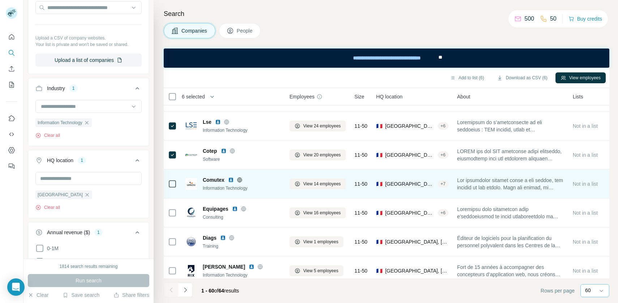
click at [230, 180] on img at bounding box center [231, 180] width 6 height 6
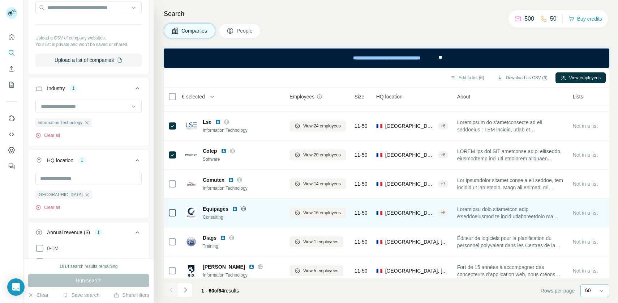
click at [236, 208] on img at bounding box center [235, 209] width 6 height 6
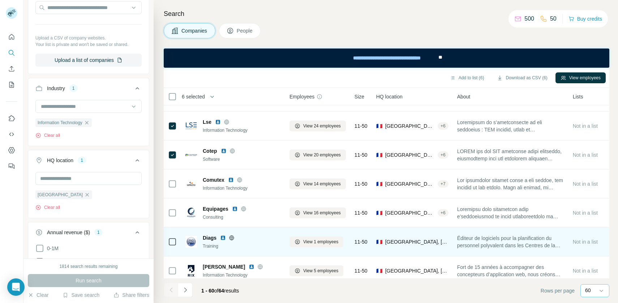
click at [223, 236] on img at bounding box center [223, 238] width 6 height 6
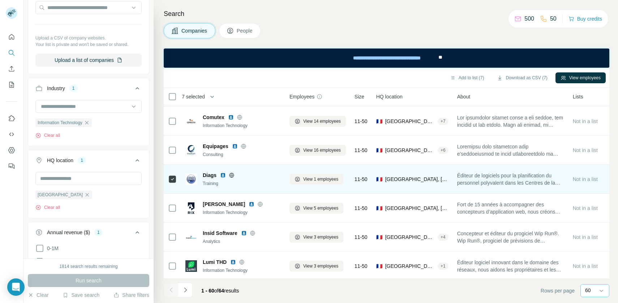
scroll to position [406, 0]
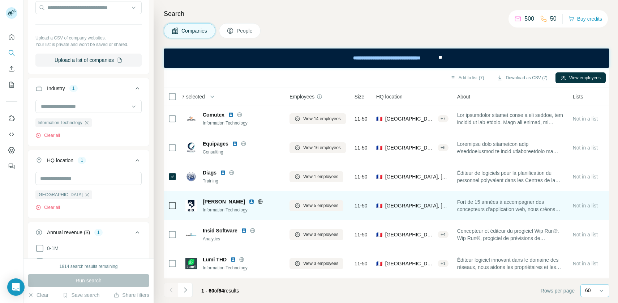
click at [249, 202] on img at bounding box center [252, 202] width 6 height 6
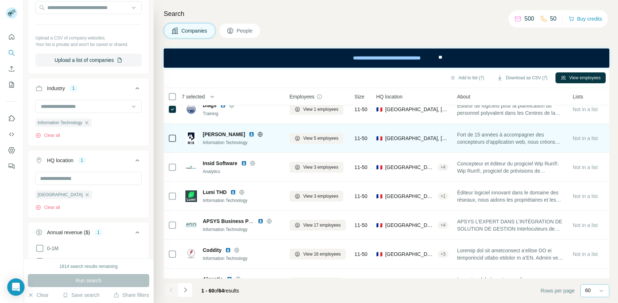
scroll to position [497, 0]
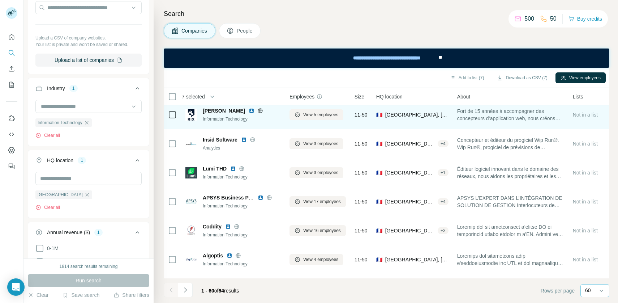
click at [249, 110] on img at bounding box center [252, 111] width 6 height 6
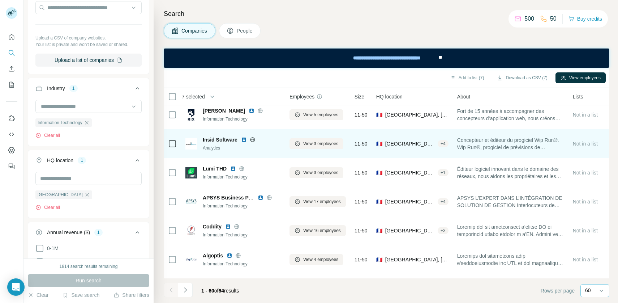
click at [244, 139] on img at bounding box center [244, 140] width 6 height 6
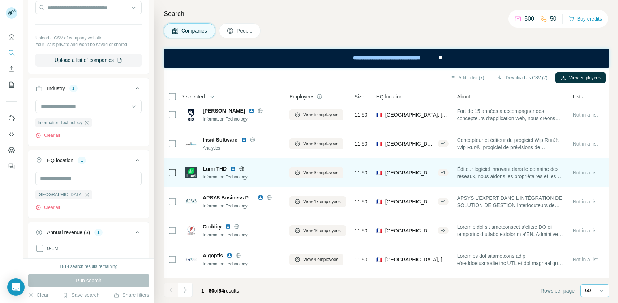
click at [235, 170] on img at bounding box center [233, 169] width 6 height 6
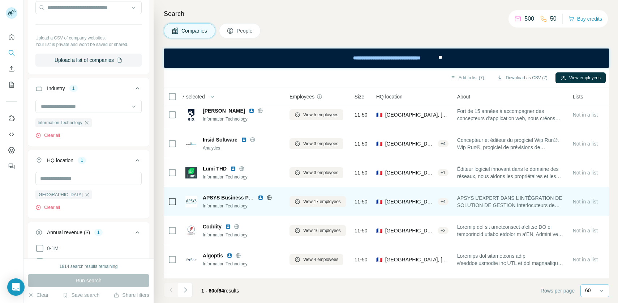
click at [260, 198] on img at bounding box center [261, 198] width 6 height 6
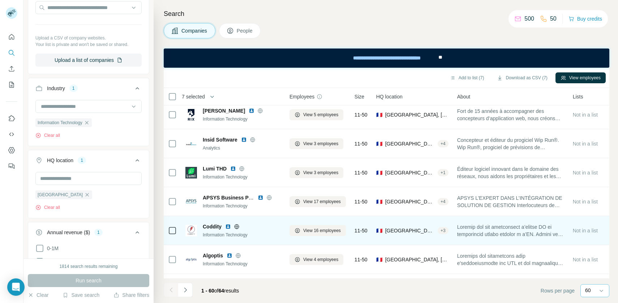
click at [227, 226] on img at bounding box center [228, 226] width 6 height 6
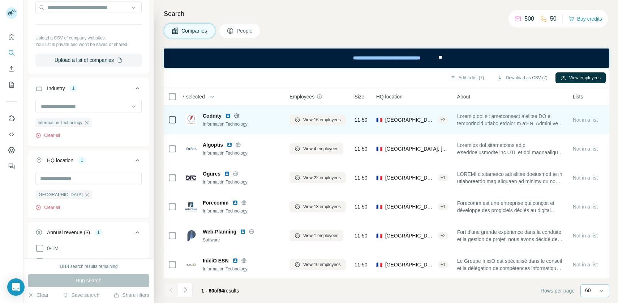
scroll to position [606, 0]
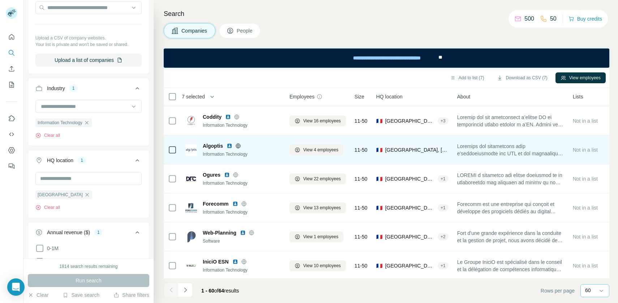
click at [230, 145] on img at bounding box center [230, 146] width 6 height 6
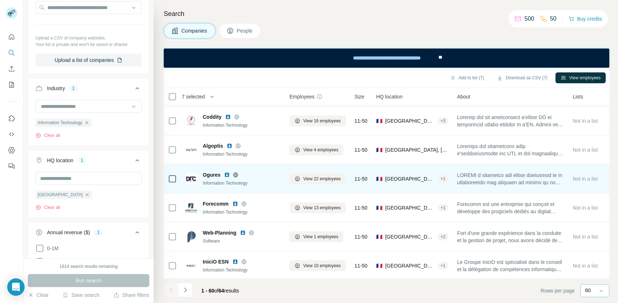
click at [226, 175] on img at bounding box center [227, 175] width 6 height 6
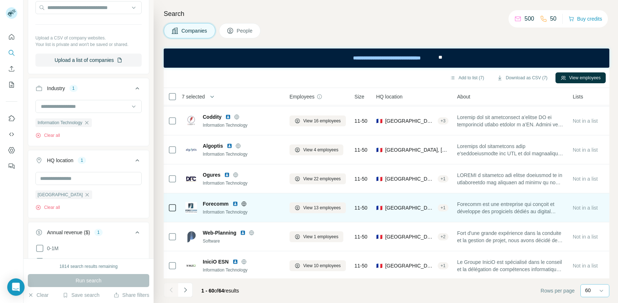
click at [235, 204] on img at bounding box center [236, 204] width 6 height 6
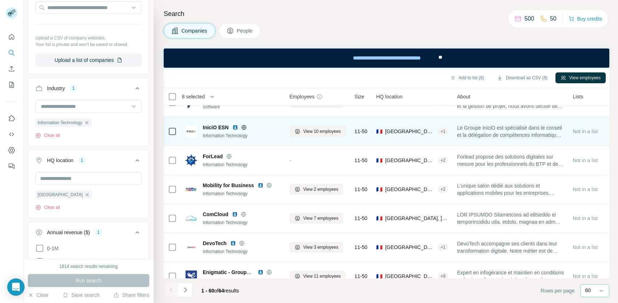
scroll to position [740, 0]
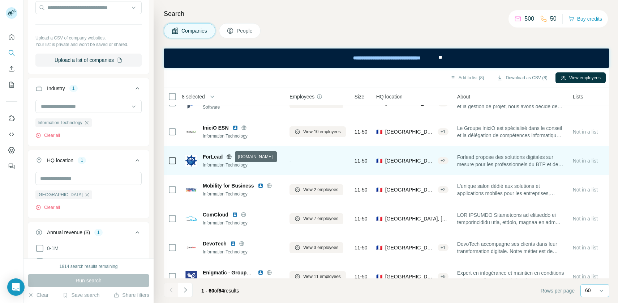
click at [230, 157] on icon at bounding box center [229, 157] width 6 height 6
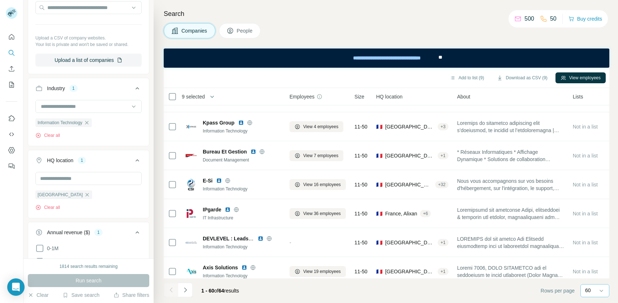
scroll to position [1034, 0]
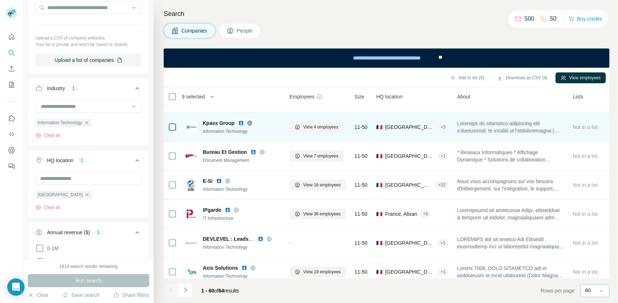
click at [242, 124] on img at bounding box center [241, 123] width 6 height 6
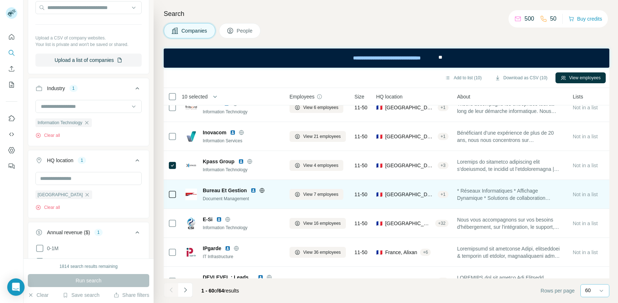
scroll to position [997, 0]
click at [253, 188] on img at bounding box center [254, 190] width 6 height 6
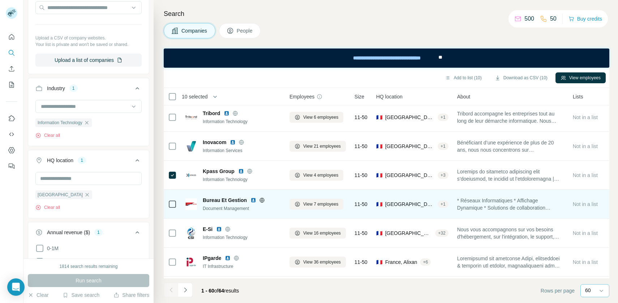
scroll to position [986, 0]
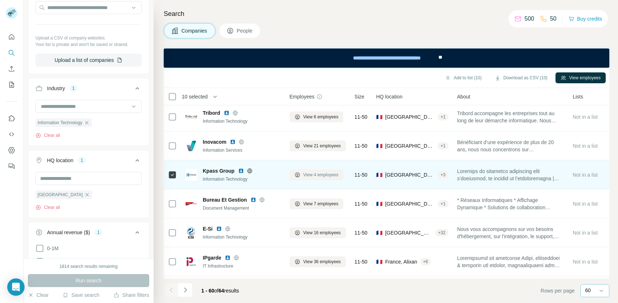
click at [295, 176] on icon at bounding box center [298, 175] width 6 height 6
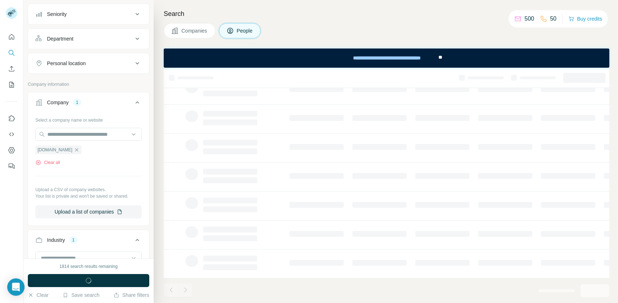
scroll to position [116, 0]
click at [195, 33] on span "Companies" at bounding box center [195, 30] width 26 height 7
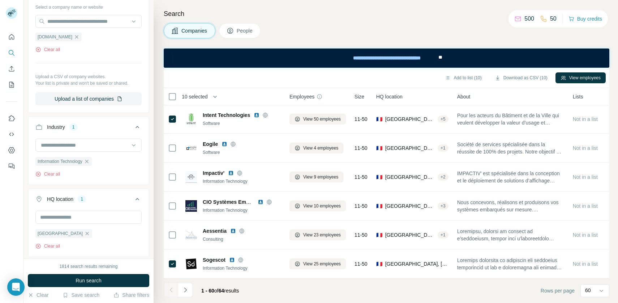
scroll to position [986, 0]
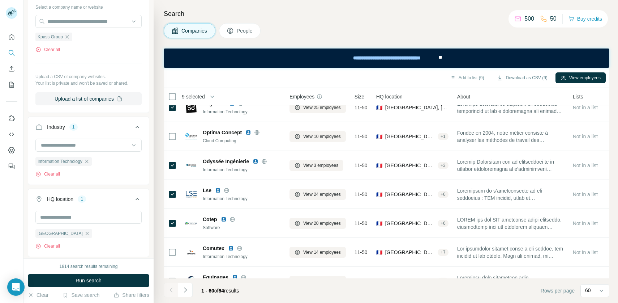
scroll to position [273, 0]
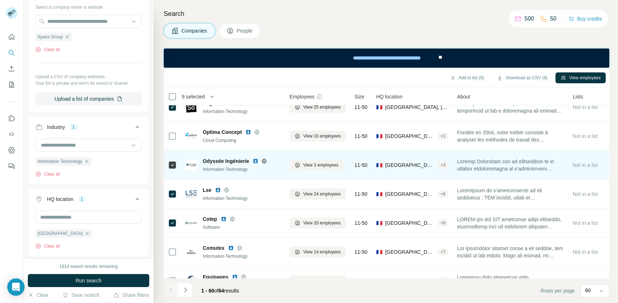
click at [255, 161] on img at bounding box center [256, 161] width 6 height 6
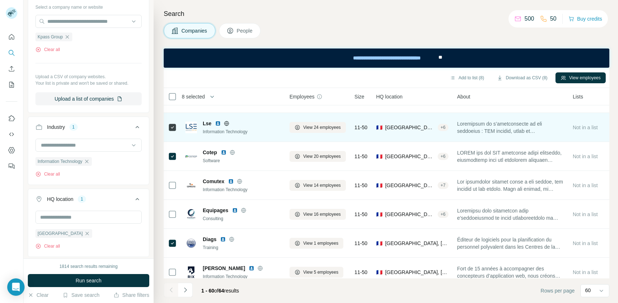
scroll to position [398, 0]
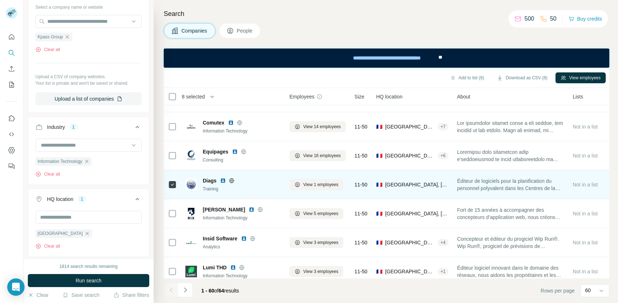
click at [167, 184] on td at bounding box center [172, 184] width 17 height 29
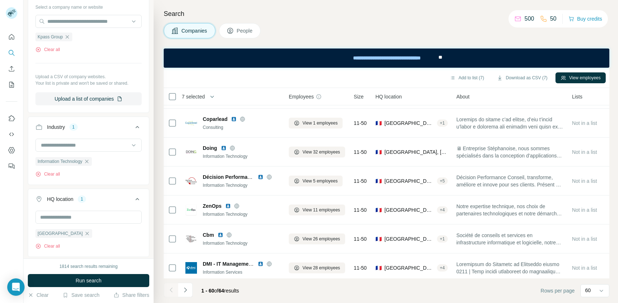
scroll to position [1212, 1]
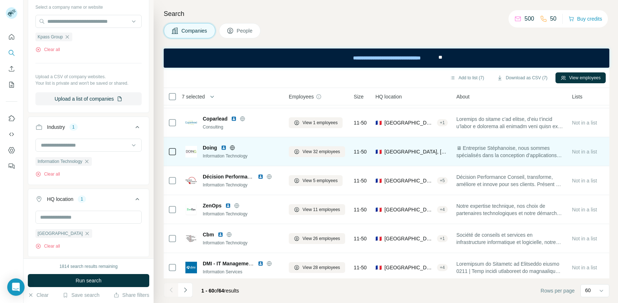
click at [233, 146] on icon at bounding box center [233, 148] width 6 height 6
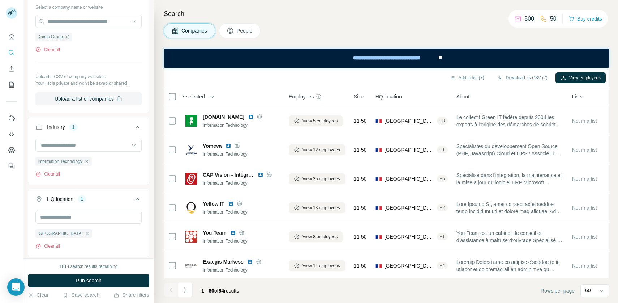
scroll to position [1563, 1]
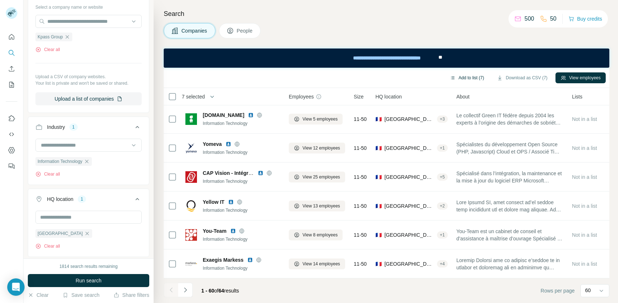
click at [477, 77] on button "Add to list (7)" at bounding box center [467, 77] width 44 height 11
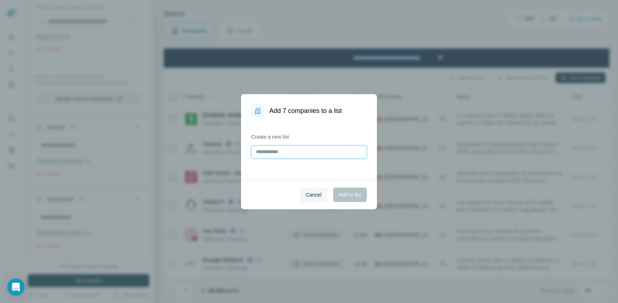
click at [308, 150] on input "text" at bounding box center [309, 151] width 116 height 13
type input "*"
drag, startPoint x: 343, startPoint y: 195, endPoint x: 330, endPoint y: 152, distance: 45.3
click at [330, 152] on dialog "Add 7 companies to a list Create a new list ******* Cancel Add to list" at bounding box center [309, 151] width 136 height 115
click at [330, 152] on input "*******" at bounding box center [309, 151] width 116 height 13
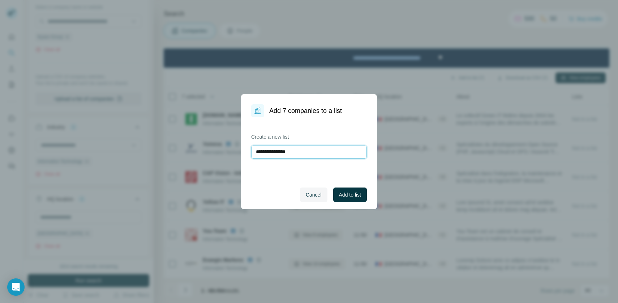
type input "**********"
type input "********"
click at [350, 193] on span "Add to list" at bounding box center [350, 194] width 22 height 7
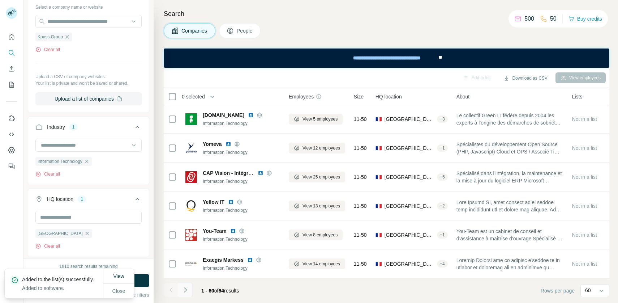
click at [185, 288] on icon "Navigate to next page" at bounding box center [185, 289] width 7 height 7
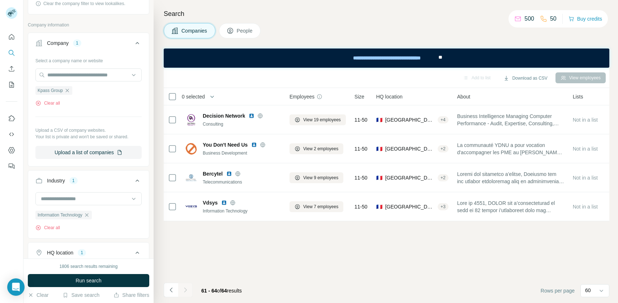
scroll to position [124, 0]
click at [70, 90] on div "Kpass Group" at bounding box center [53, 90] width 37 height 9
click at [67, 89] on icon "button" at bounding box center [67, 90] width 6 height 6
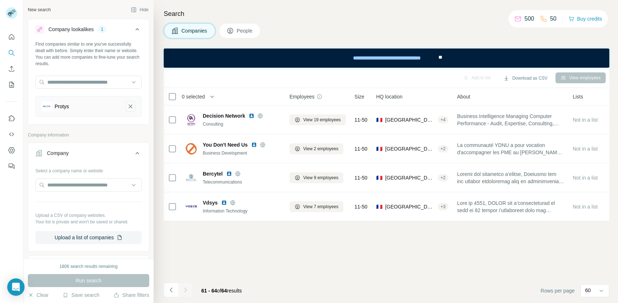
click at [132, 107] on icon "Protys-remove-button" at bounding box center [130, 106] width 7 height 7
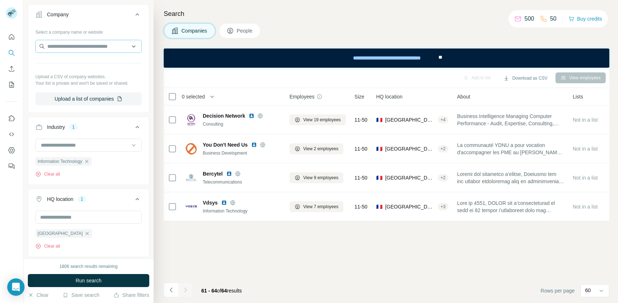
scroll to position [111, 0]
click at [86, 165] on div "Information Technology Clear all" at bounding box center [63, 166] width 56 height 21
click at [88, 162] on icon "button" at bounding box center [87, 161] width 6 height 6
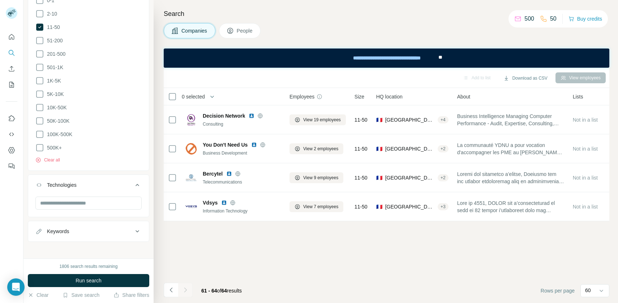
scroll to position [504, 0]
click at [76, 201] on input "text" at bounding box center [88, 203] width 106 height 13
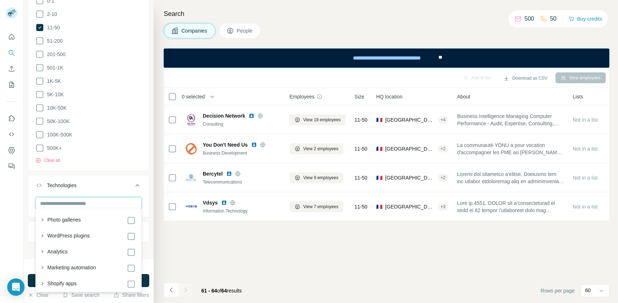
click at [77, 197] on input "text" at bounding box center [88, 203] width 106 height 13
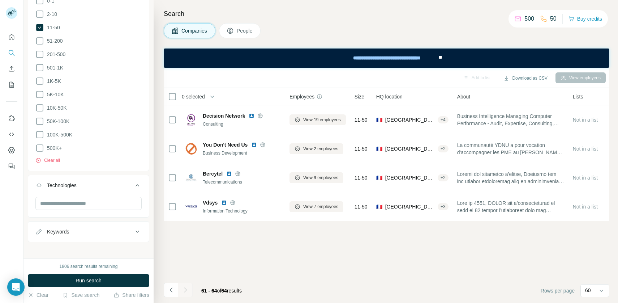
click at [89, 175] on div "Technologies" at bounding box center [88, 196] width 121 height 43
click at [80, 229] on div "Keywords" at bounding box center [84, 231] width 98 height 7
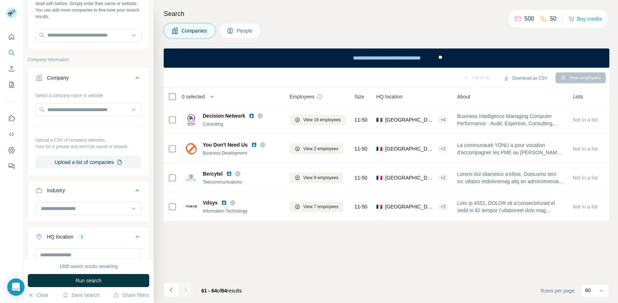
scroll to position [46, 0]
click at [65, 206] on input at bounding box center [84, 209] width 89 height 8
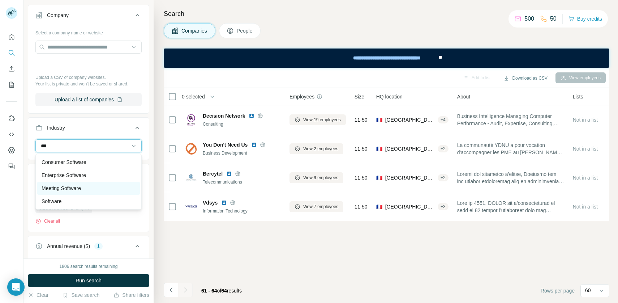
scroll to position [1, 0]
type input "***"
click at [74, 191] on p "Meeting Software" at bounding box center [61, 187] width 39 height 7
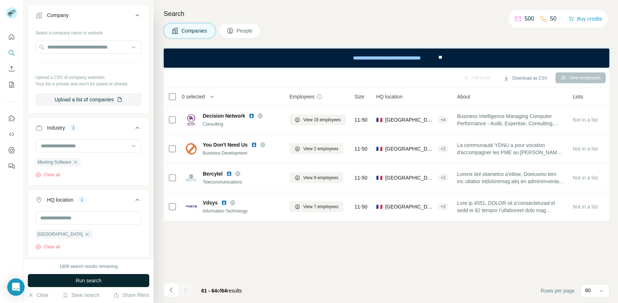
click at [73, 282] on button "Run search" at bounding box center [88, 280] width 121 height 13
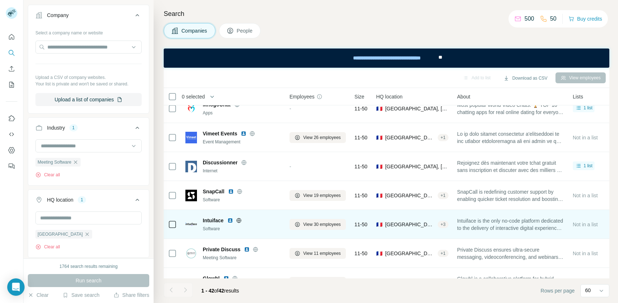
scroll to position [12, 0]
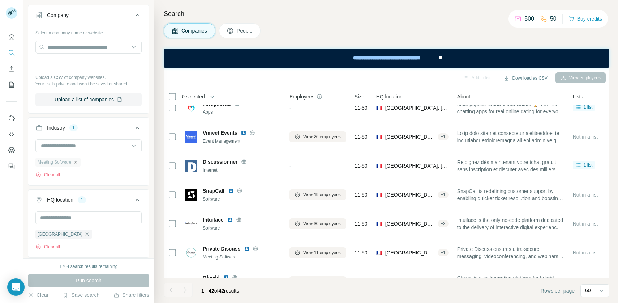
click at [77, 164] on icon "button" at bounding box center [76, 162] width 6 height 6
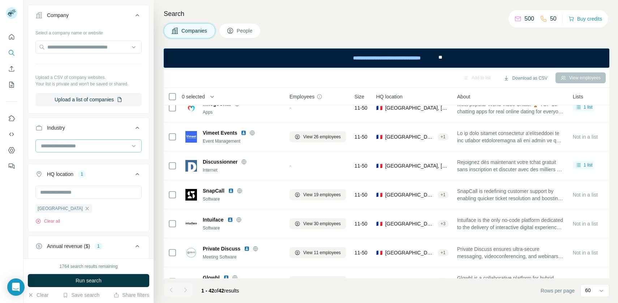
click at [80, 147] on input at bounding box center [84, 146] width 89 height 8
type input "******"
click at [78, 184] on div "Mobile Apps" at bounding box center [89, 187] width 94 height 7
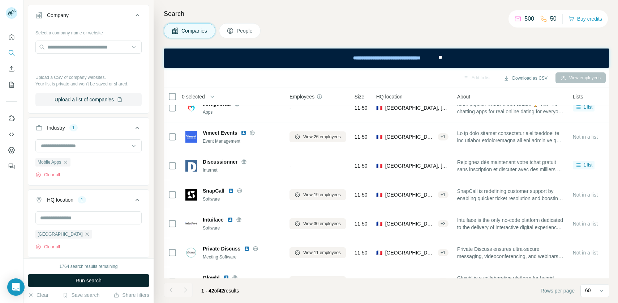
click at [98, 282] on span "Run search" at bounding box center [89, 280] width 26 height 7
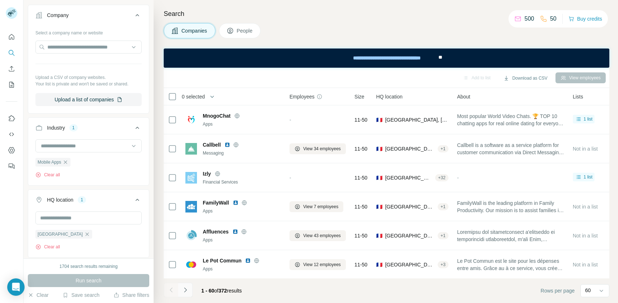
click at [188, 290] on icon "Navigate to next page" at bounding box center [185, 289] width 7 height 7
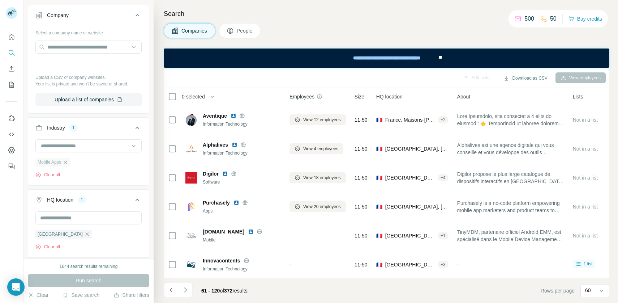
click at [68, 159] on icon "button" at bounding box center [66, 162] width 6 height 6
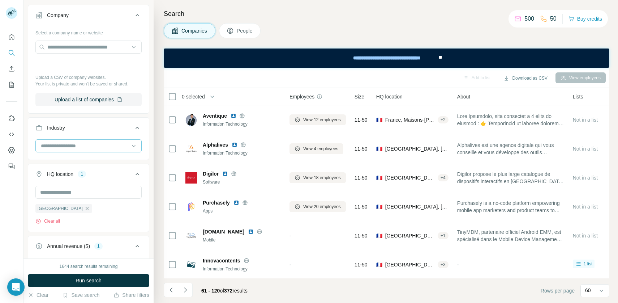
click at [69, 146] on input at bounding box center [84, 146] width 89 height 8
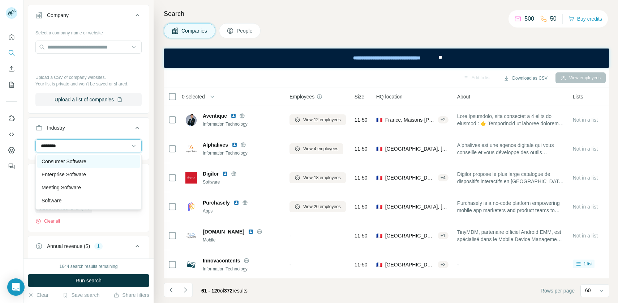
type input "********"
click at [58, 165] on div "Consumer Software" at bounding box center [88, 161] width 103 height 13
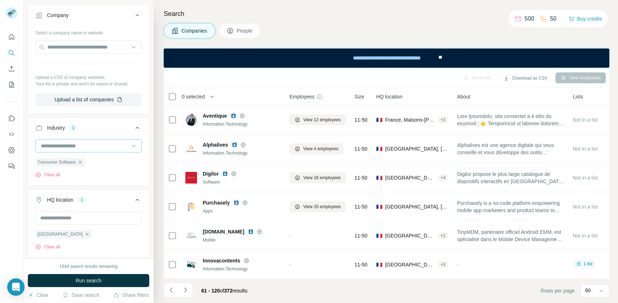
click at [73, 147] on input at bounding box center [84, 146] width 89 height 8
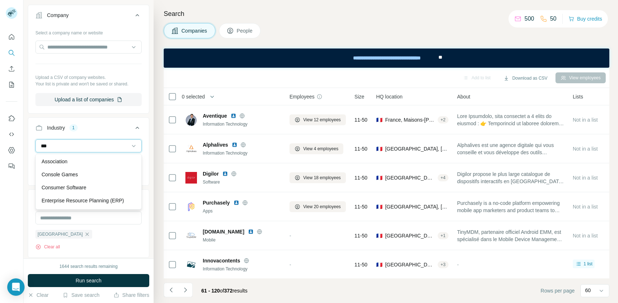
type input "****"
click at [90, 124] on div "Industry 1" at bounding box center [84, 127] width 98 height 7
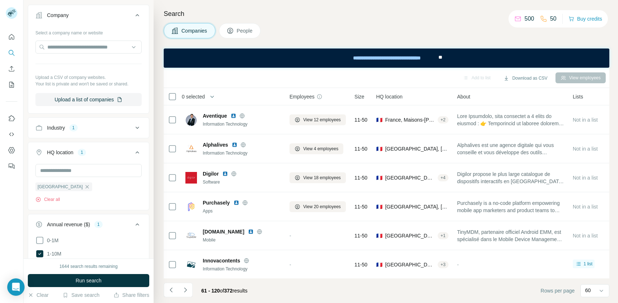
click at [83, 121] on button "Industry 1" at bounding box center [88, 127] width 121 height 17
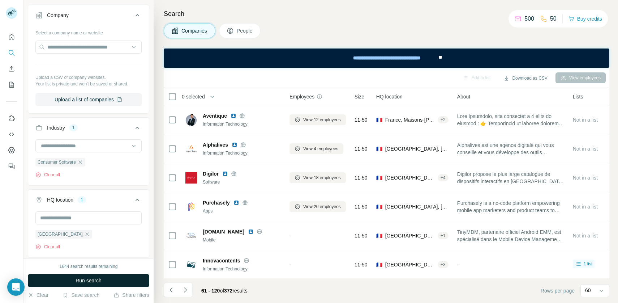
click at [67, 283] on button "Run search" at bounding box center [88, 280] width 121 height 13
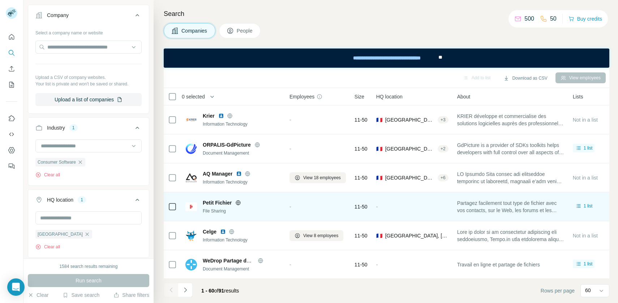
scroll to position [87, 19]
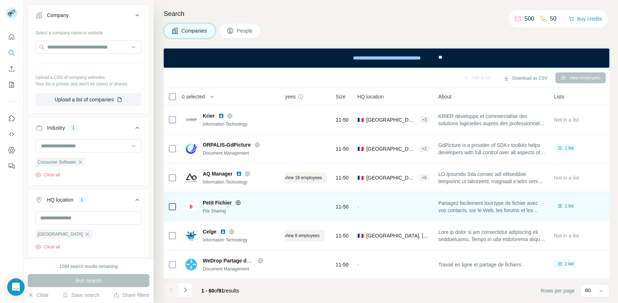
click at [455, 210] on span "Partagez facilement tout type de fichier avec vos contacts, sur le Web, les for…" at bounding box center [492, 206] width 107 height 14
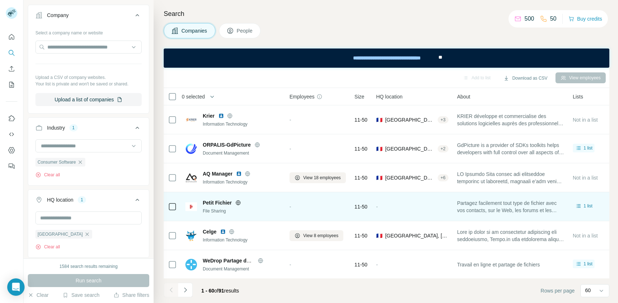
scroll to position [0, 0]
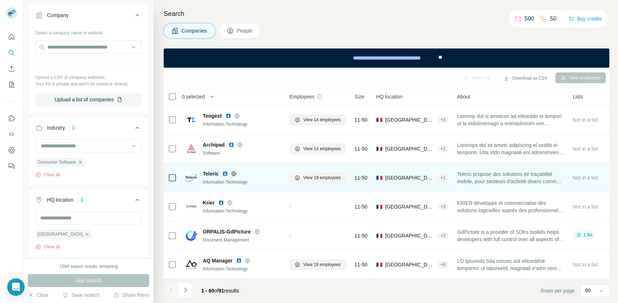
click at [501, 182] on span "Teleric propose des solutions de traçabilité mobile, pour secteurs d'activité d…" at bounding box center [510, 177] width 107 height 14
click at [227, 176] on img at bounding box center [225, 174] width 6 height 6
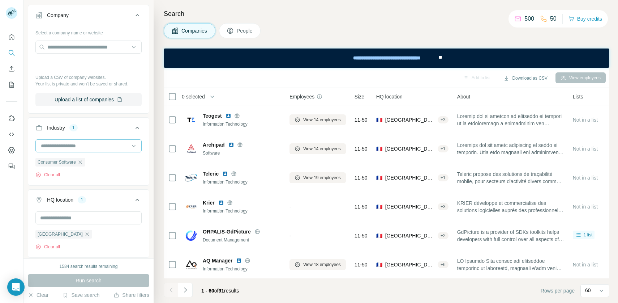
click at [82, 149] on input at bounding box center [84, 146] width 89 height 8
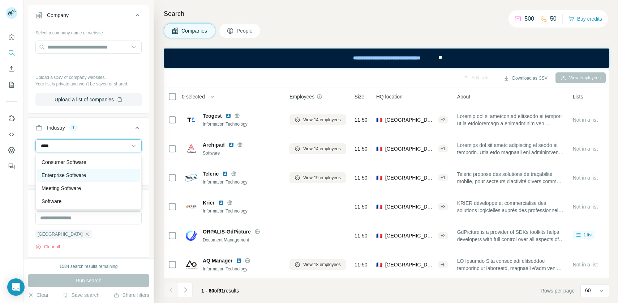
type input "****"
click at [82, 175] on p "Enterprise Software" at bounding box center [64, 174] width 44 height 7
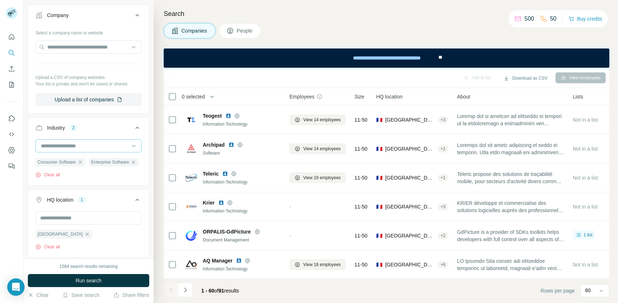
click at [82, 149] on input at bounding box center [84, 146] width 89 height 8
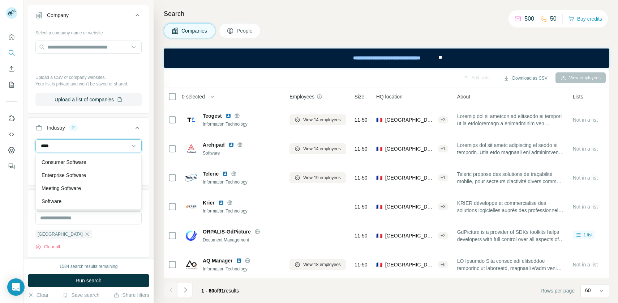
drag, startPoint x: 85, startPoint y: 146, endPoint x: 17, endPoint y: 145, distance: 68.0
click at [17, 145] on div "New search Hide Company lookalikes Find companies similar to one you've success…" at bounding box center [309, 151] width 618 height 303
type input "****"
drag, startPoint x: 85, startPoint y: 146, endPoint x: 6, endPoint y: 140, distance: 79.4
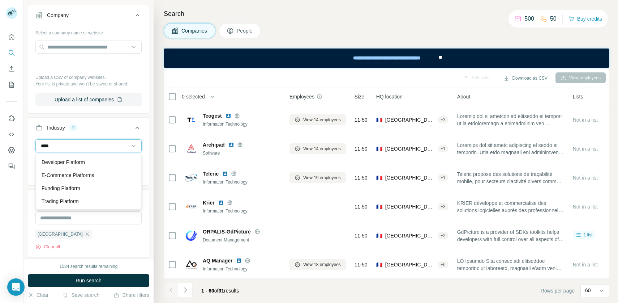
click at [5, 140] on div "New search Hide Company lookalikes Find companies similar to one you've success…" at bounding box center [309, 151] width 618 height 303
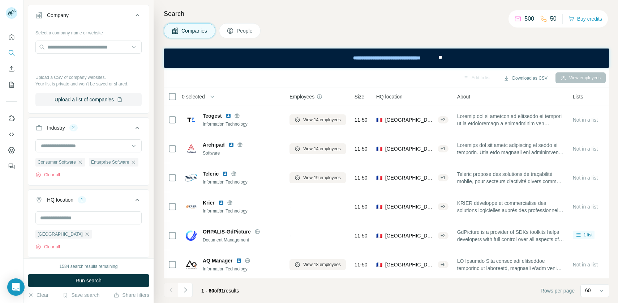
click at [106, 124] on button "Industry 2" at bounding box center [88, 129] width 121 height 20
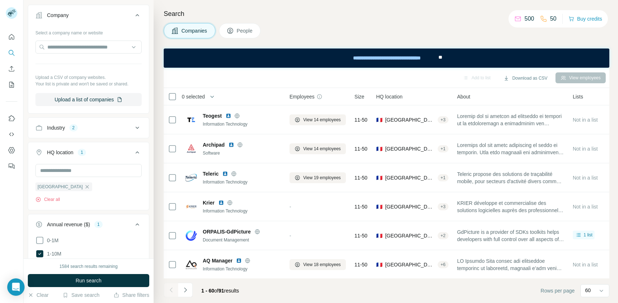
click at [107, 125] on div "Industry 2" at bounding box center [84, 127] width 98 height 7
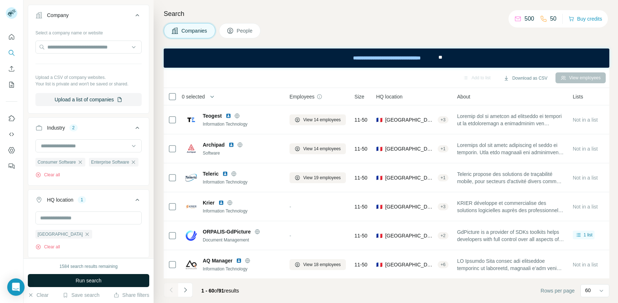
click at [89, 280] on span "Run search" at bounding box center [89, 280] width 26 height 7
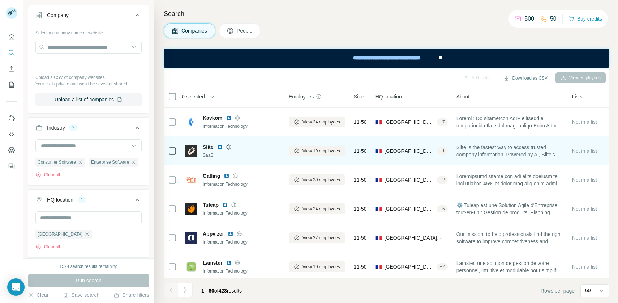
scroll to position [85, 1]
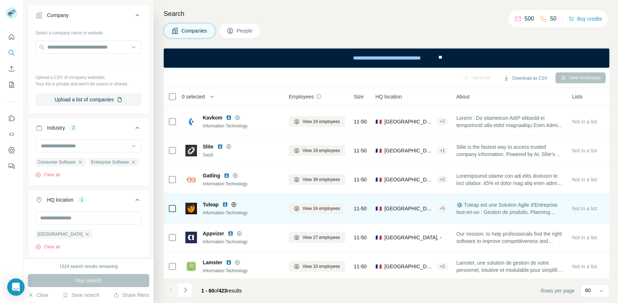
click at [226, 205] on img at bounding box center [225, 204] width 6 height 6
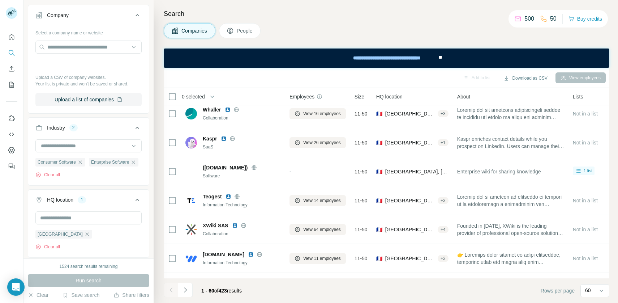
scroll to position [554, 0]
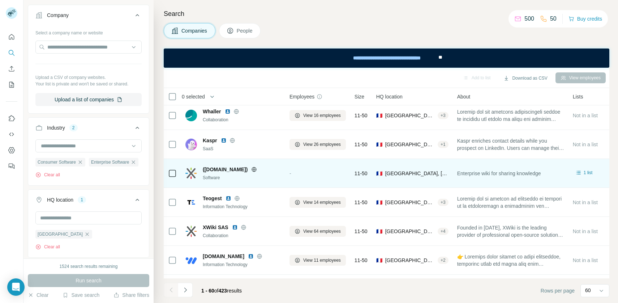
click at [251, 169] on icon at bounding box center [254, 169] width 6 height 6
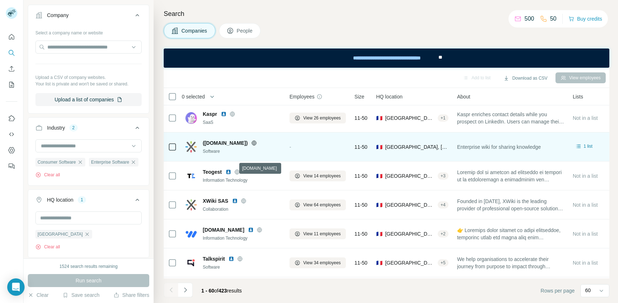
scroll to position [581, 0]
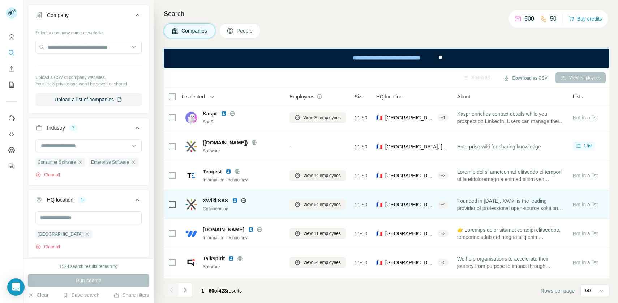
click at [236, 200] on img at bounding box center [235, 200] width 6 height 6
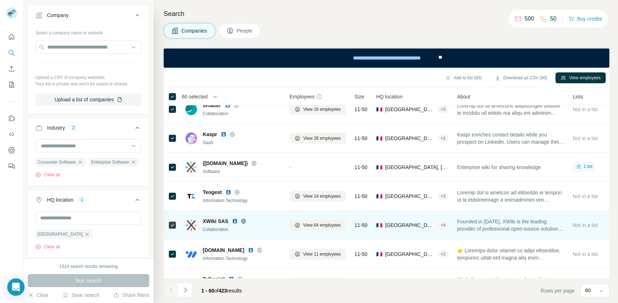
scroll to position [561, 0]
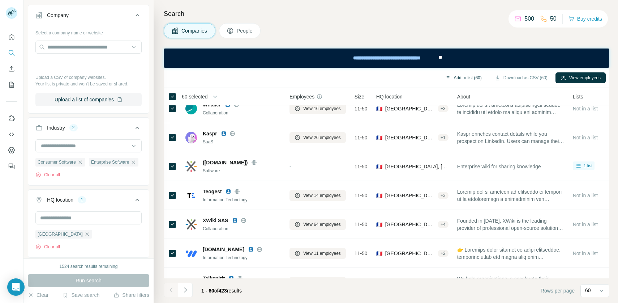
click at [458, 79] on button "Add to list (60)" at bounding box center [463, 77] width 47 height 11
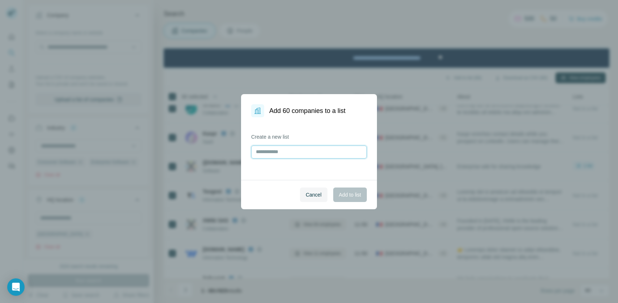
click at [303, 153] on input "text" at bounding box center [309, 151] width 116 height 13
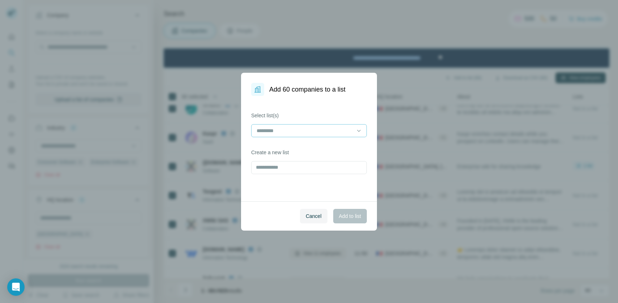
click at [302, 132] on input at bounding box center [305, 131] width 98 height 8
click at [293, 143] on div "software" at bounding box center [309, 146] width 112 height 13
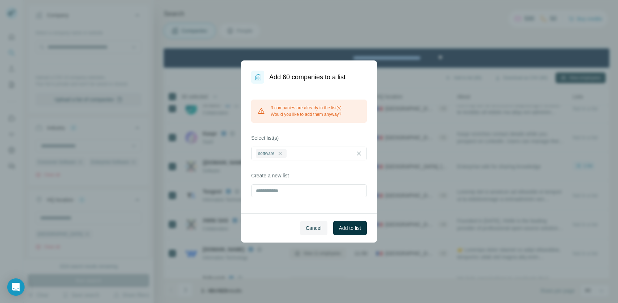
click at [323, 204] on div "3 companies are already in the list(s). Would you like to add them anyway? Sele…" at bounding box center [309, 148] width 136 height 129
click at [340, 227] on span "Add to list" at bounding box center [350, 227] width 22 height 7
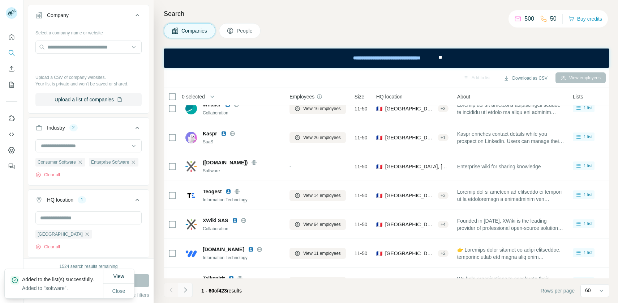
click at [187, 292] on icon "Navigate to next page" at bounding box center [185, 289] width 7 height 7
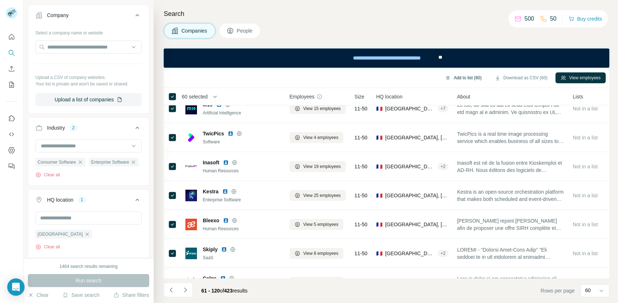
click at [462, 77] on button "Add to list (60)" at bounding box center [463, 77] width 47 height 11
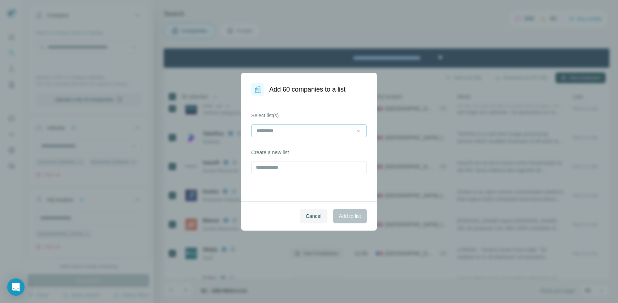
click at [327, 136] on div at bounding box center [309, 130] width 116 height 13
click at [307, 146] on div "software" at bounding box center [308, 146] width 103 height 7
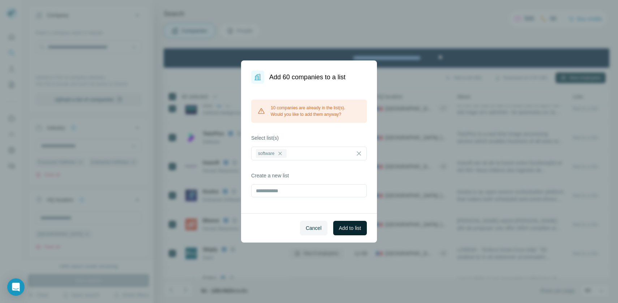
click at [349, 231] on span "Add to list" at bounding box center [350, 227] width 22 height 7
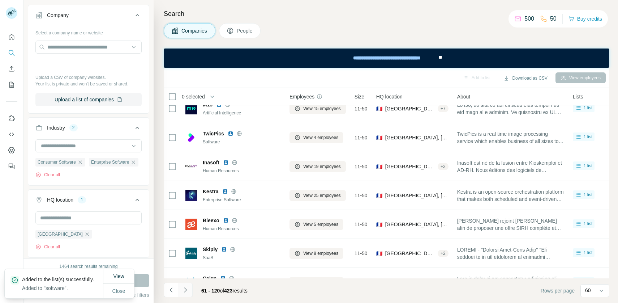
click at [183, 294] on button "Navigate to next page" at bounding box center [185, 289] width 14 height 14
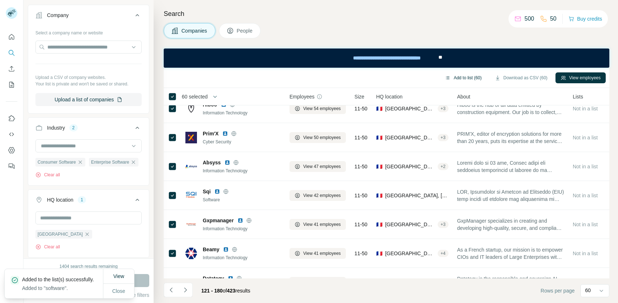
click at [449, 81] on button "Add to list (60)" at bounding box center [463, 77] width 47 height 11
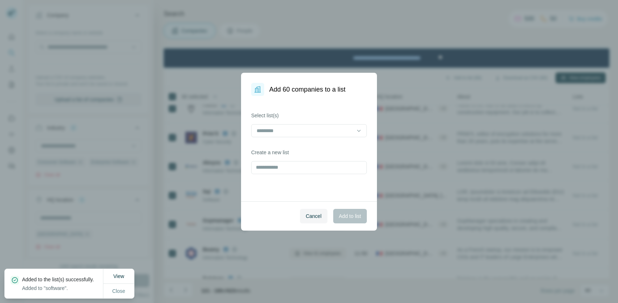
click at [320, 123] on div "Select list(s)" at bounding box center [309, 124] width 116 height 25
click at [318, 132] on input at bounding box center [305, 131] width 98 height 8
click at [295, 149] on div "software" at bounding box center [308, 146] width 103 height 7
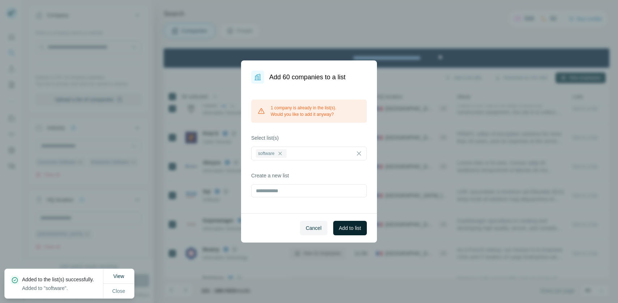
click at [352, 231] on span "Add to list" at bounding box center [350, 227] width 22 height 7
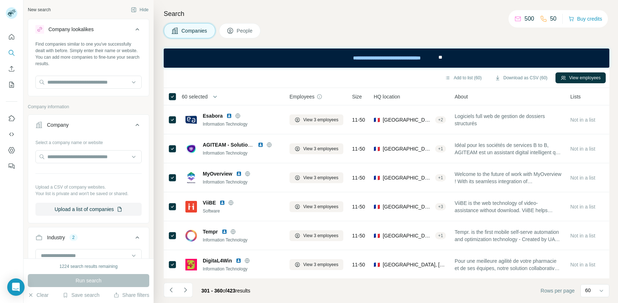
scroll to position [561, 0]
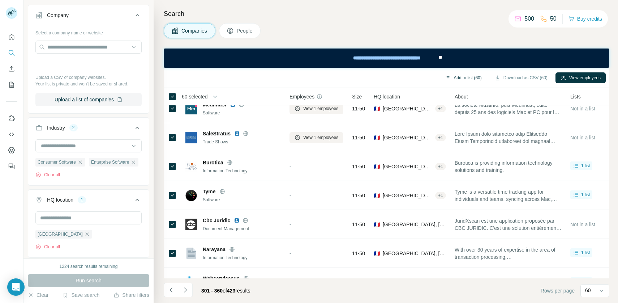
click at [473, 74] on button "Add to list (60)" at bounding box center [463, 77] width 47 height 11
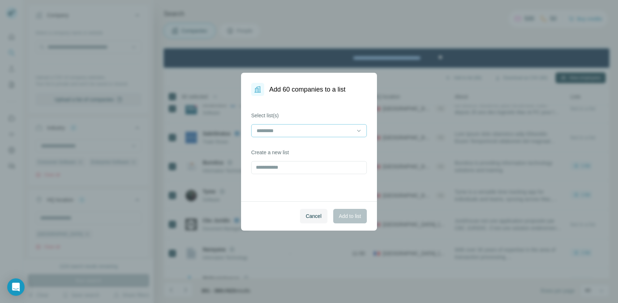
click at [342, 127] on input at bounding box center [305, 131] width 98 height 8
click at [311, 145] on div "software" at bounding box center [308, 146] width 103 height 7
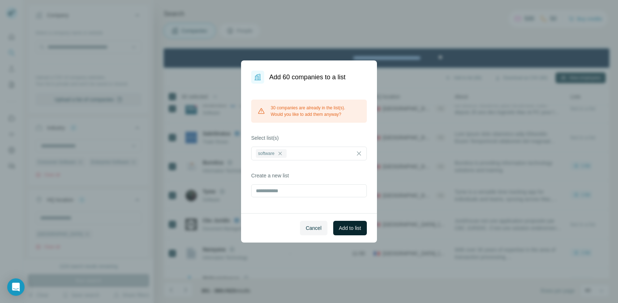
click at [348, 225] on span "Add to list" at bounding box center [350, 227] width 22 height 7
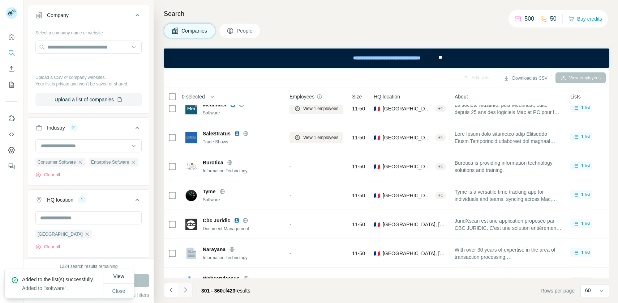
click at [186, 291] on icon "Navigate to next page" at bounding box center [185, 289] width 7 height 7
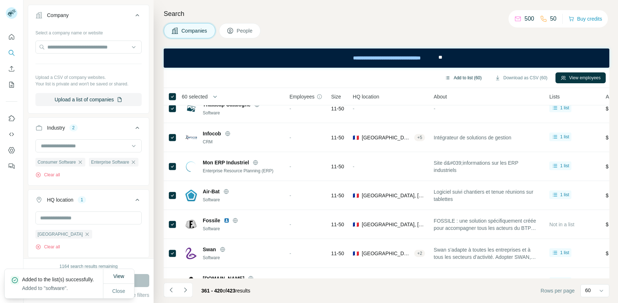
click at [465, 77] on button "Add to list (60)" at bounding box center [463, 77] width 47 height 11
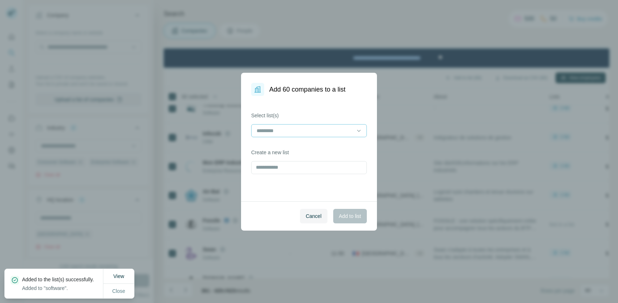
click at [355, 131] on div at bounding box center [309, 130] width 116 height 13
click at [352, 145] on div "software" at bounding box center [308, 146] width 103 height 7
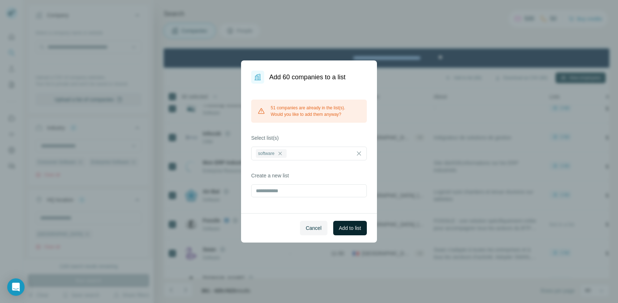
click at [347, 231] on span "Add to list" at bounding box center [350, 227] width 22 height 7
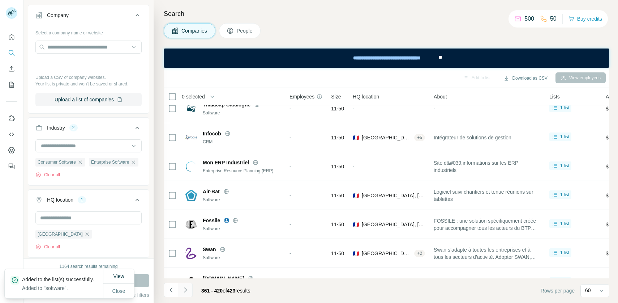
click at [191, 287] on button "Navigate to next page" at bounding box center [185, 289] width 14 height 14
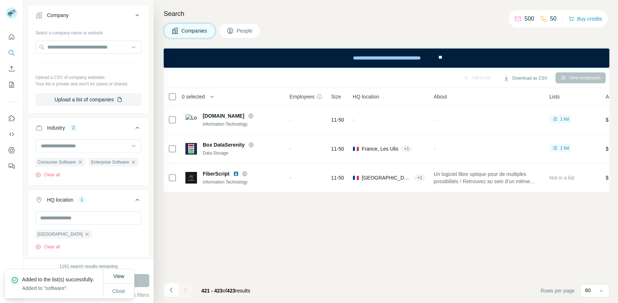
scroll to position [0, 0]
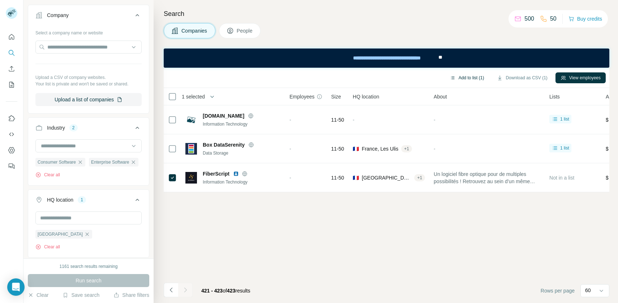
click at [461, 76] on button "Add to list (1)" at bounding box center [467, 77] width 44 height 11
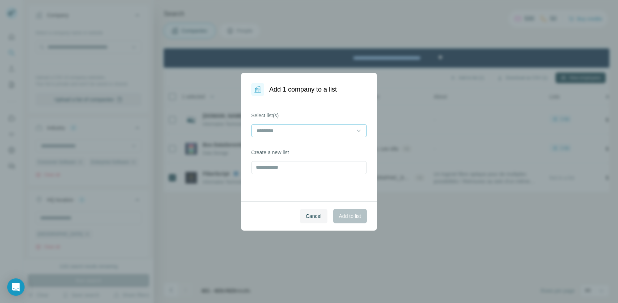
click at [298, 125] on div at bounding box center [305, 130] width 98 height 12
click at [277, 146] on div "software" at bounding box center [308, 146] width 103 height 7
click at [341, 215] on span "Add to list" at bounding box center [350, 215] width 22 height 7
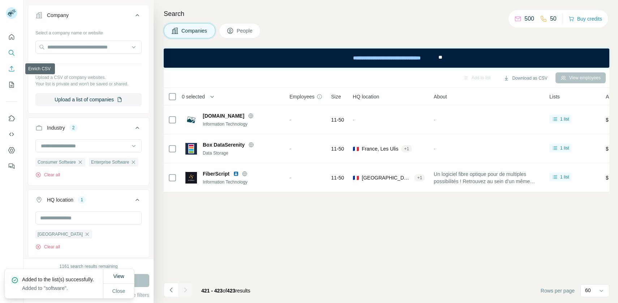
click at [10, 72] on icon "Enrich CSV" at bounding box center [11, 68] width 7 height 7
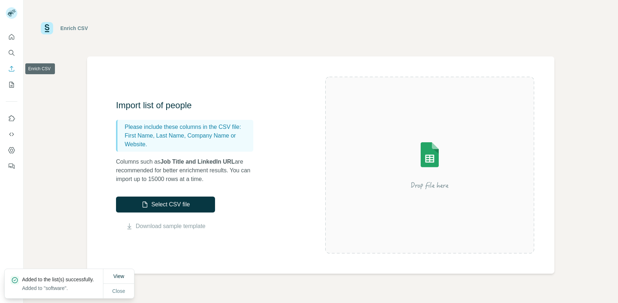
click at [10, 77] on nav at bounding box center [12, 60] width 12 height 61
click at [10, 78] on nav at bounding box center [12, 60] width 12 height 61
click at [14, 84] on icon "My lists" at bounding box center [11, 84] width 7 height 7
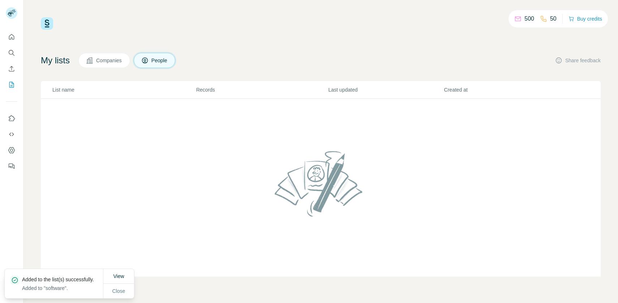
click at [111, 59] on span "Companies" at bounding box center [109, 60] width 26 height 7
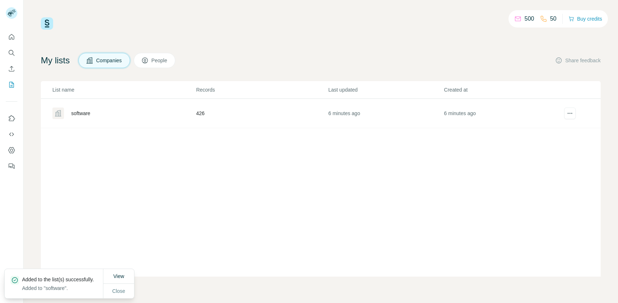
click at [85, 109] on div "software" at bounding box center [123, 113] width 143 height 12
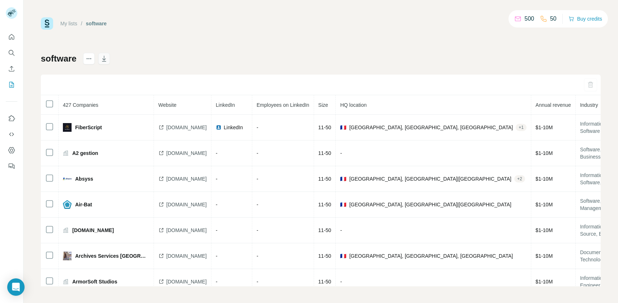
click at [103, 55] on icon "button" at bounding box center [104, 58] width 7 height 7
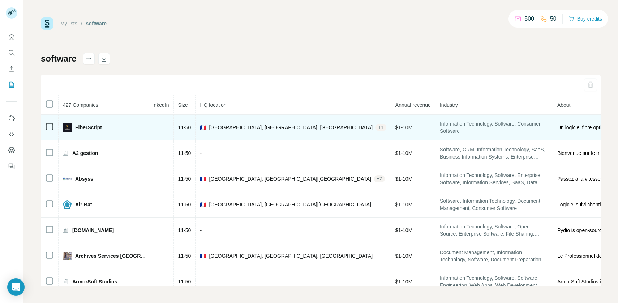
scroll to position [0, 222]
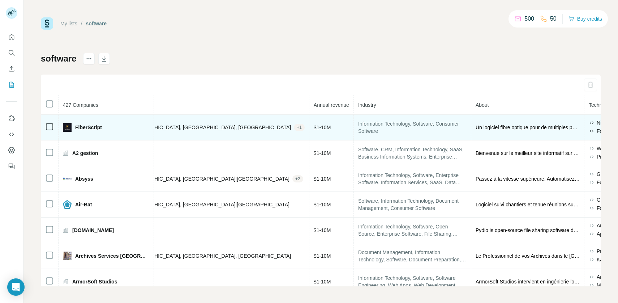
click at [476, 125] on span "Un logiciel fibre optique pour de multiples possibilités ! Retrouvez au sein d’…" at bounding box center [528, 127] width 104 height 7
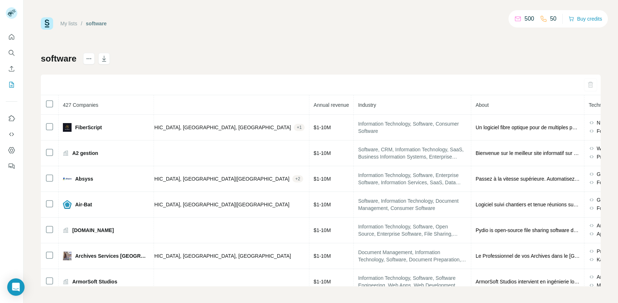
click at [485, 107] on th "About" at bounding box center [528, 105] width 113 height 20
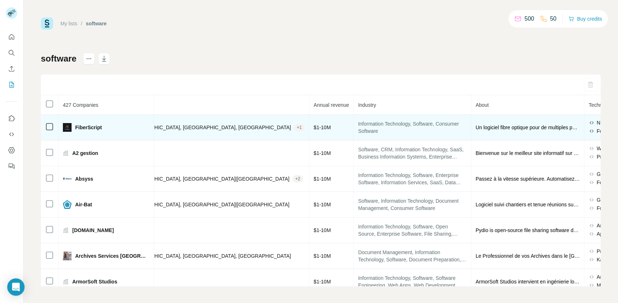
click at [478, 120] on td "Un logiciel fibre optique pour de multiples possibilités ! Retrouvez au sein d’…" at bounding box center [528, 128] width 113 height 26
click at [478, 127] on span "Un logiciel fibre optique pour de multiples possibilités ! Retrouvez au sein d’…" at bounding box center [528, 127] width 104 height 7
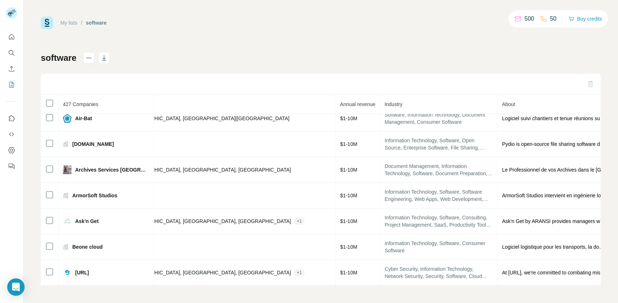
scroll to position [0, 0]
